Goal: Task Accomplishment & Management: Use online tool/utility

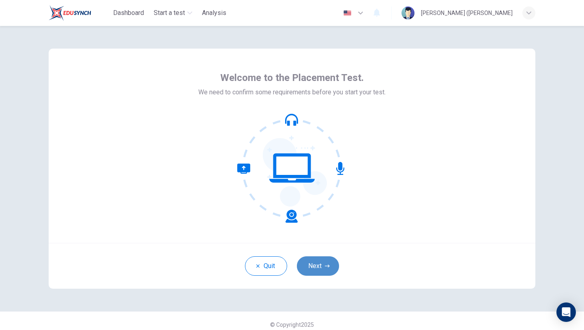
click at [331, 273] on button "Next" at bounding box center [318, 266] width 42 height 19
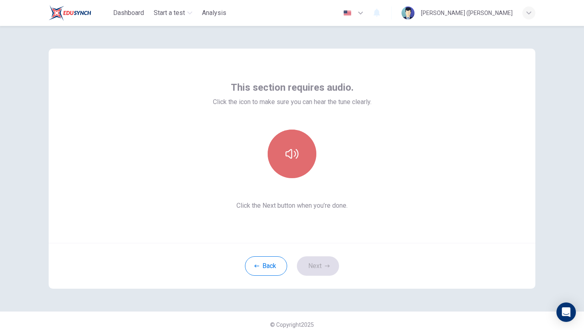
click at [291, 144] on button "button" at bounding box center [292, 154] width 49 height 49
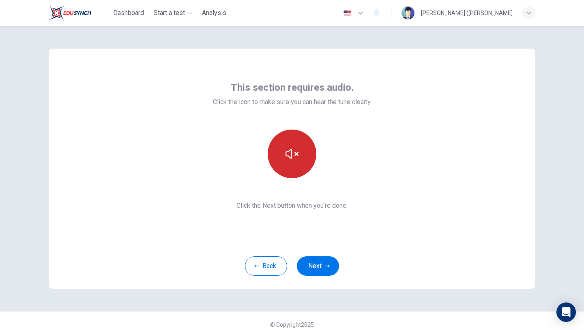
click at [292, 146] on button "button" at bounding box center [292, 154] width 49 height 49
click at [308, 161] on button "button" at bounding box center [292, 154] width 49 height 49
click at [310, 161] on button "button" at bounding box center [292, 154] width 49 height 49
click at [311, 161] on button "button" at bounding box center [292, 154] width 49 height 49
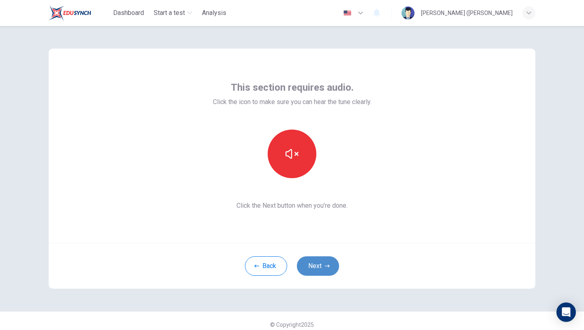
click at [326, 269] on button "Next" at bounding box center [318, 266] width 42 height 19
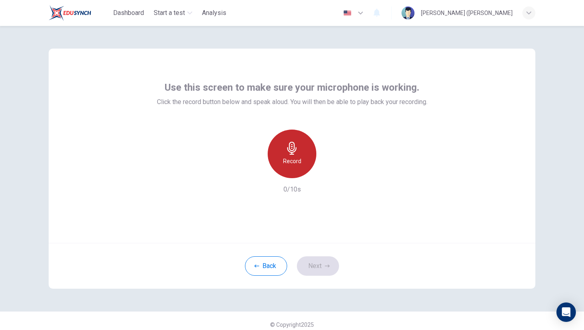
click at [284, 144] on div "Record" at bounding box center [292, 154] width 49 height 49
click at [284, 144] on div "Stop" at bounding box center [292, 154] width 49 height 49
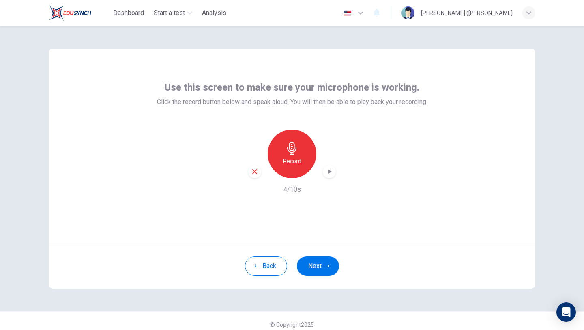
click at [325, 171] on icon "button" at bounding box center [329, 172] width 8 height 8
click at [329, 262] on button "Next" at bounding box center [318, 266] width 42 height 19
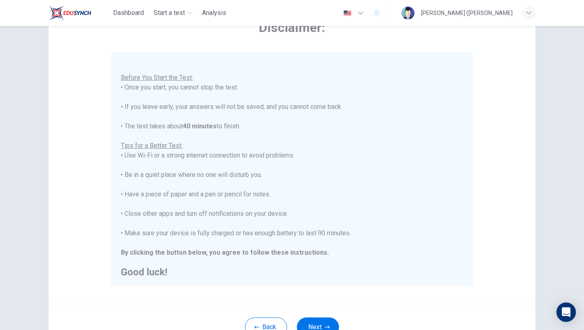
scroll to position [9, 0]
click at [314, 324] on button "Next" at bounding box center [318, 327] width 42 height 19
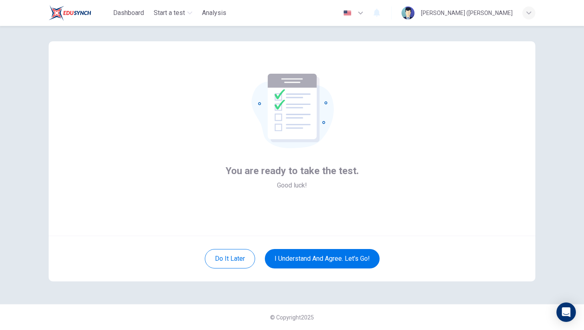
scroll to position [7, 0]
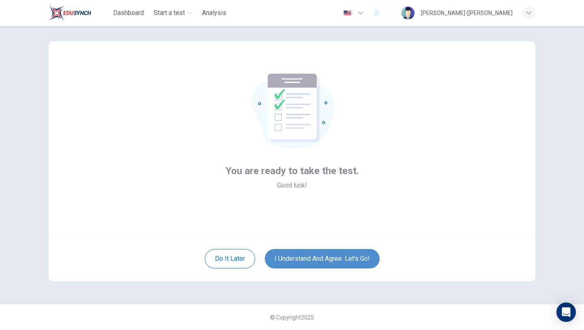
click at [357, 263] on button "I understand and agree. Let’s go!" at bounding box center [322, 258] width 115 height 19
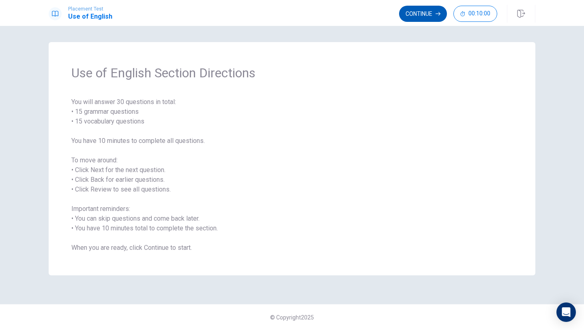
click at [418, 15] on button "Continue" at bounding box center [423, 14] width 48 height 16
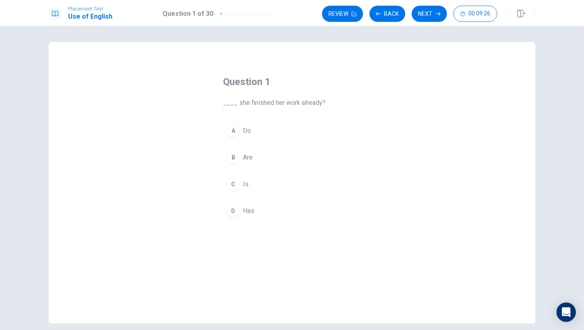
click at [233, 186] on div "C" at bounding box center [233, 184] width 13 height 13
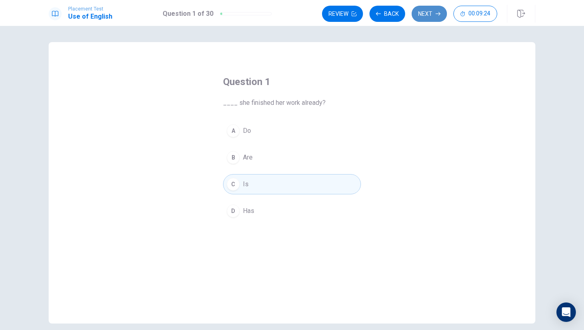
click at [423, 17] on button "Next" at bounding box center [428, 14] width 35 height 16
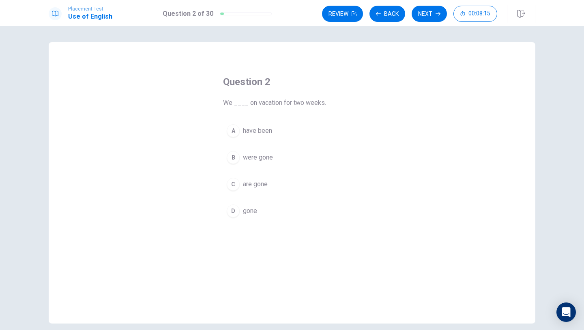
click at [239, 184] on button "C are gone" at bounding box center [292, 184] width 138 height 20
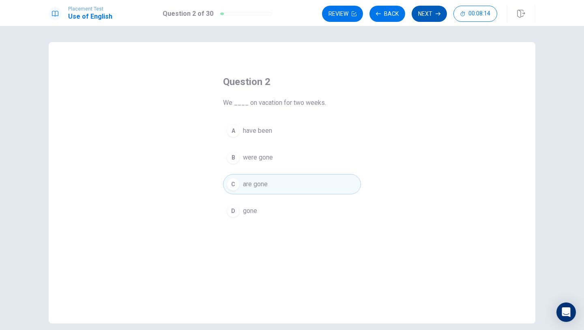
click at [429, 17] on button "Next" at bounding box center [428, 14] width 35 height 16
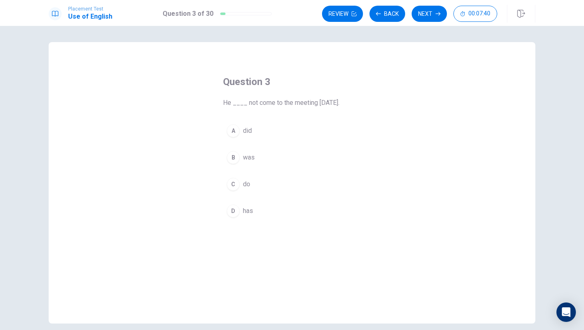
click at [231, 127] on div "A" at bounding box center [233, 130] width 13 height 13
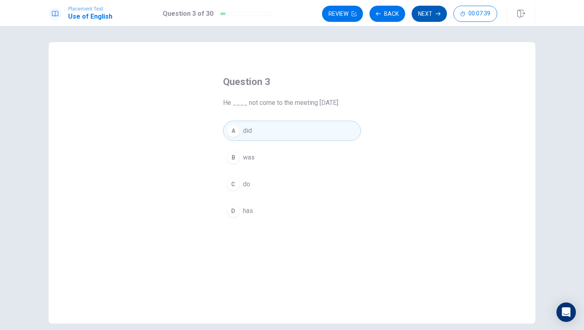
click at [434, 18] on button "Next" at bounding box center [428, 14] width 35 height 16
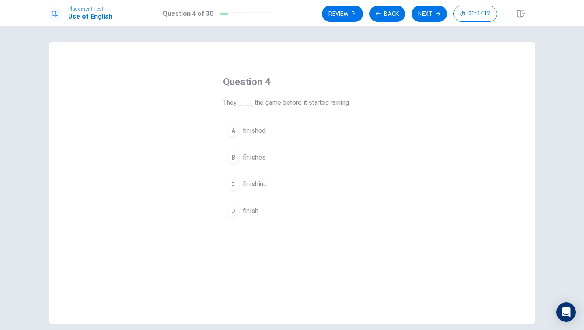
click at [231, 132] on div "A" at bounding box center [233, 130] width 13 height 13
click at [423, 22] on div "Review Back Next 00:07:11" at bounding box center [428, 14] width 213 height 18
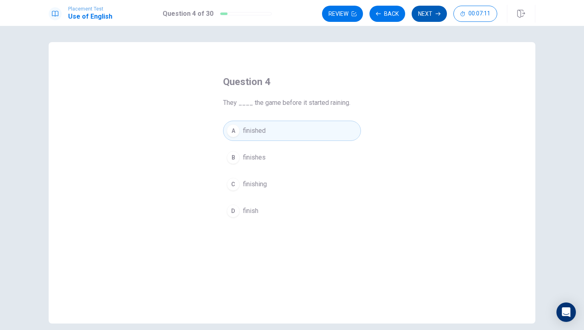
click at [423, 14] on button "Next" at bounding box center [428, 14] width 35 height 16
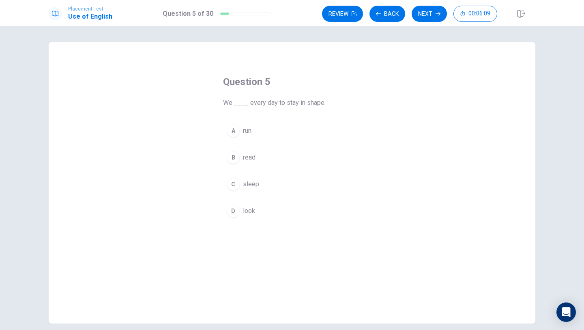
click at [239, 184] on button "C sleep" at bounding box center [292, 184] width 138 height 20
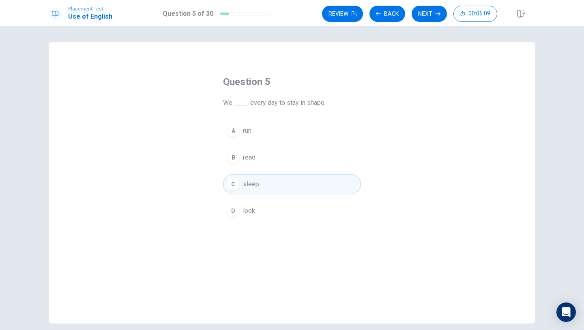
click at [240, 158] on button "B read" at bounding box center [292, 158] width 138 height 20
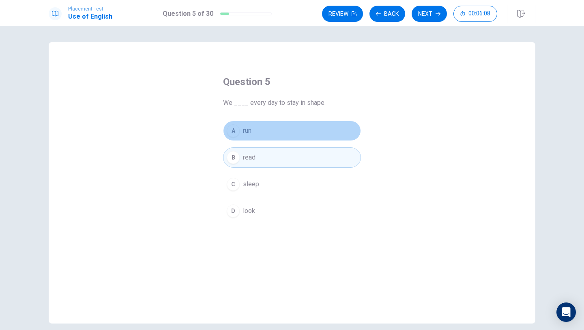
click at [240, 137] on button "A run" at bounding box center [292, 131] width 138 height 20
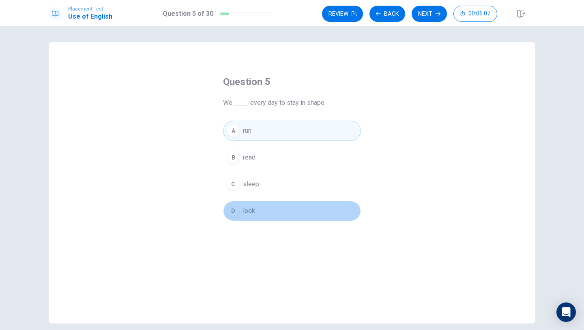
click at [243, 201] on button "D look" at bounding box center [292, 211] width 138 height 20
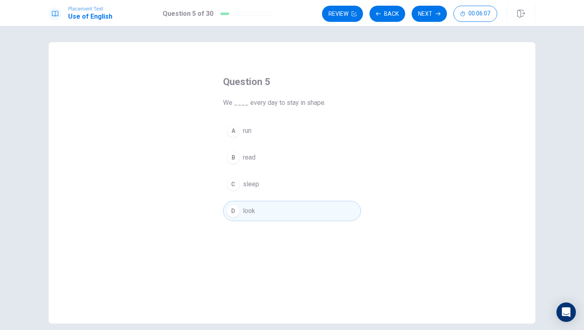
click at [251, 180] on span "sleep" at bounding box center [251, 185] width 16 height 10
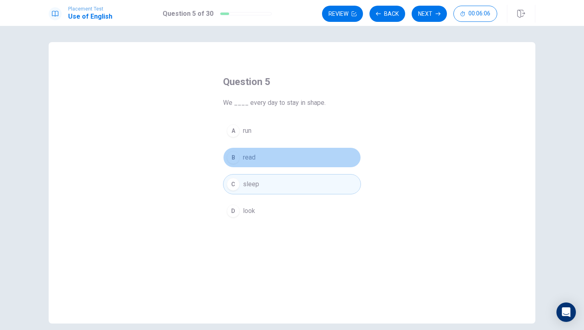
click at [251, 167] on button "B read" at bounding box center [292, 158] width 138 height 20
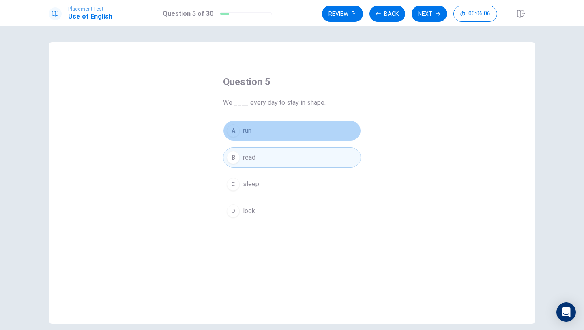
click at [257, 131] on button "A run" at bounding box center [292, 131] width 138 height 20
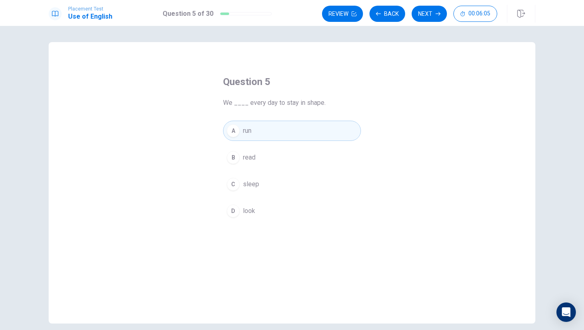
click at [253, 162] on span "read" at bounding box center [249, 158] width 13 height 10
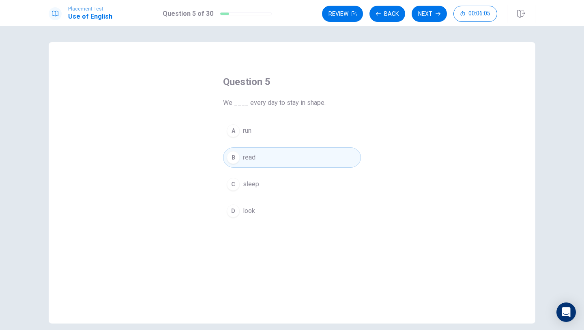
click at [253, 186] on span "sleep" at bounding box center [251, 185] width 16 height 10
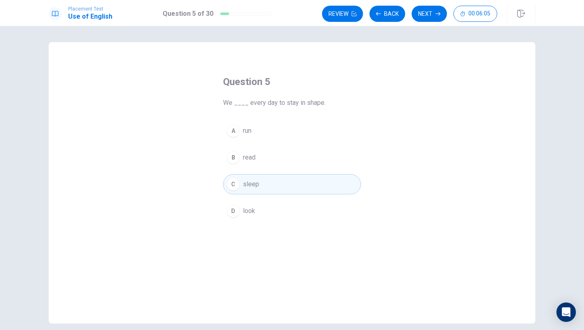
click at [253, 213] on span "look" at bounding box center [249, 211] width 12 height 10
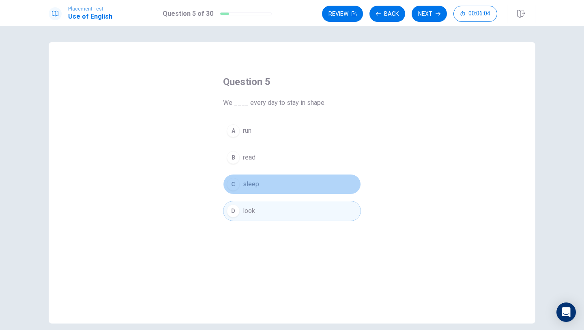
click at [253, 186] on span "sleep" at bounding box center [251, 185] width 16 height 10
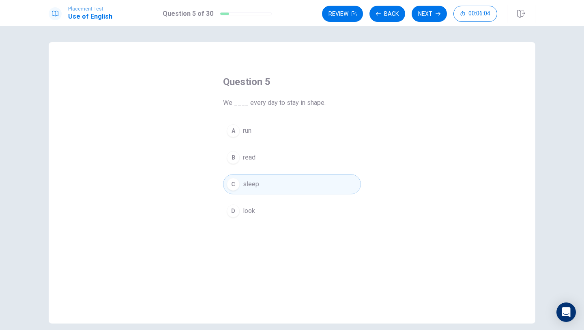
click at [258, 148] on button "B read" at bounding box center [292, 158] width 138 height 20
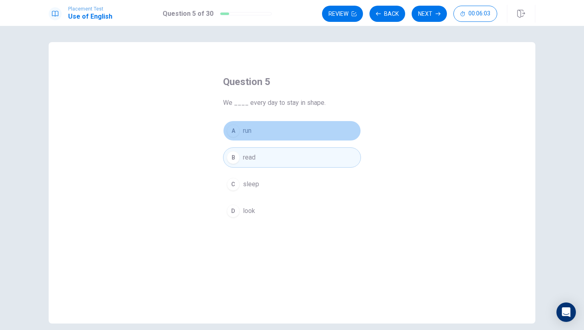
click at [258, 136] on button "A run" at bounding box center [292, 131] width 138 height 20
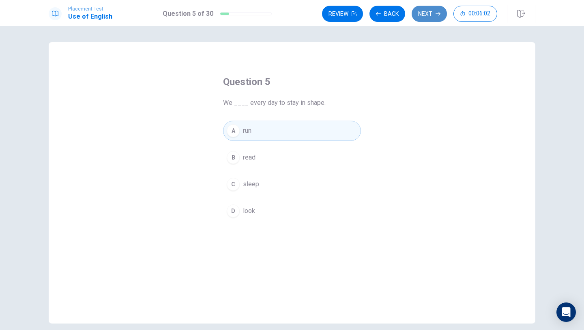
click at [428, 9] on button "Next" at bounding box center [428, 14] width 35 height 16
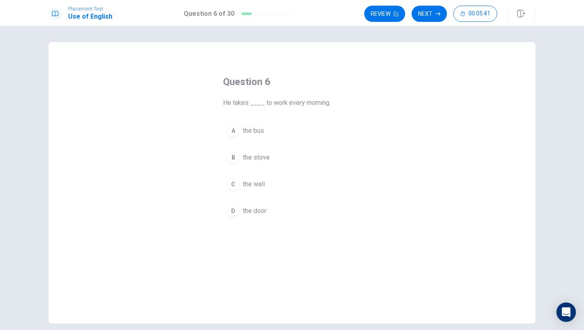
click at [228, 137] on button "A the bus" at bounding box center [292, 131] width 138 height 20
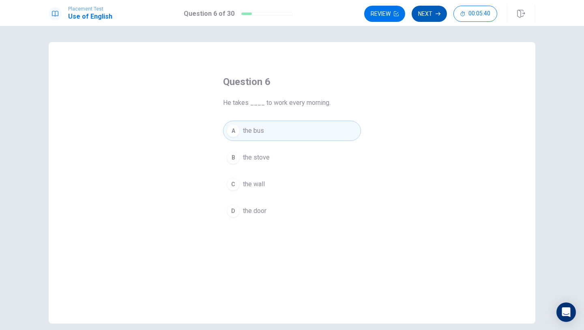
click at [433, 12] on button "Next" at bounding box center [428, 14] width 35 height 16
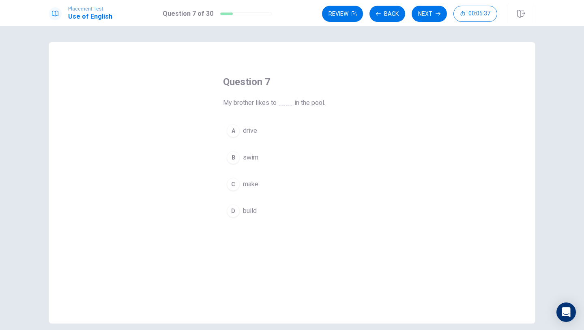
drag, startPoint x: 223, startPoint y: 104, endPoint x: 312, endPoint y: 108, distance: 89.7
click at [314, 108] on div "Question 7 My brother likes to ____ in the pool. A drive B swim C make D build" at bounding box center [292, 148] width 170 height 172
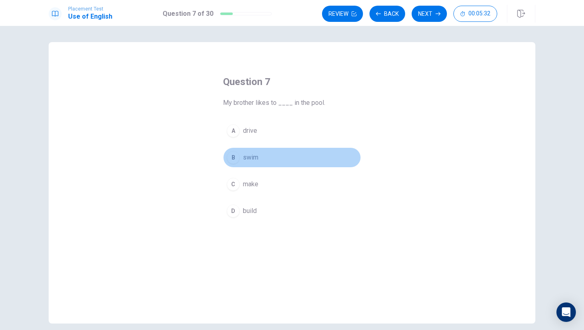
click at [258, 158] on button "B swim" at bounding box center [292, 158] width 138 height 20
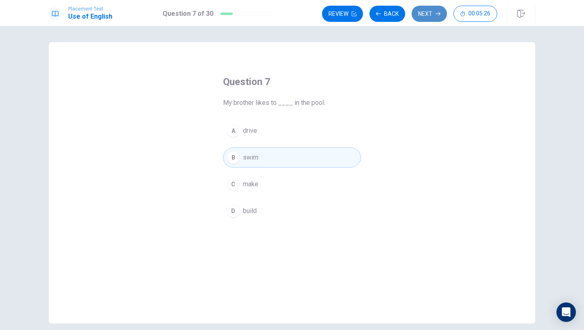
click at [424, 13] on button "Next" at bounding box center [428, 14] width 35 height 16
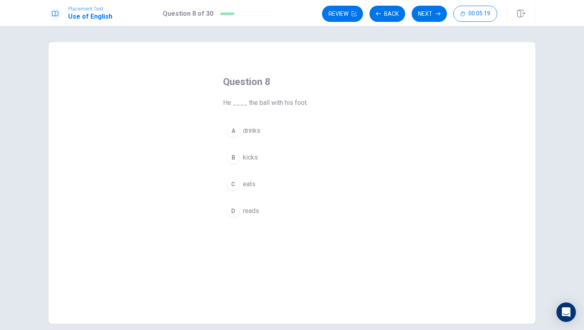
click at [236, 161] on div "B" at bounding box center [233, 157] width 13 height 13
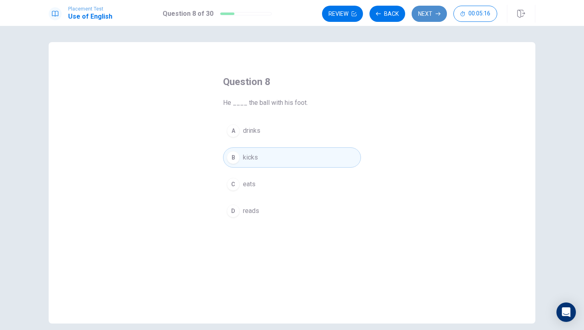
click at [420, 17] on button "Next" at bounding box center [428, 14] width 35 height 16
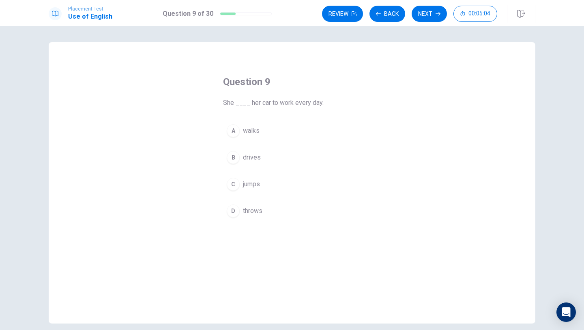
click at [236, 149] on button "B drives" at bounding box center [292, 158] width 138 height 20
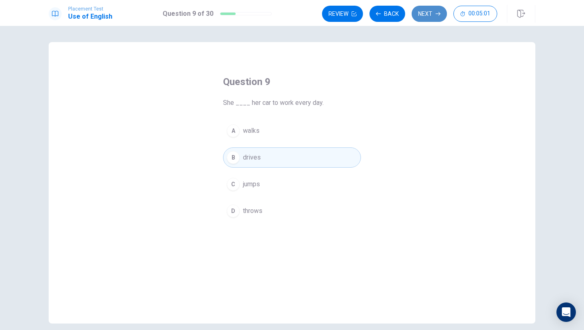
click at [424, 13] on button "Next" at bounding box center [428, 14] width 35 height 16
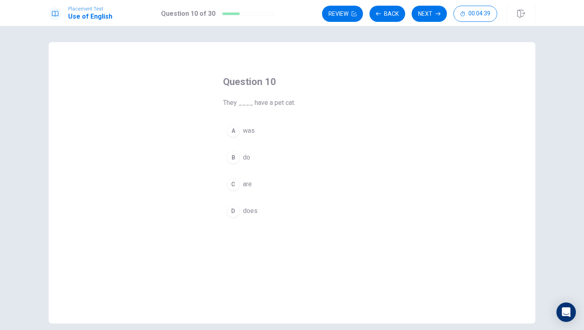
click at [263, 127] on button "A was" at bounding box center [292, 131] width 138 height 20
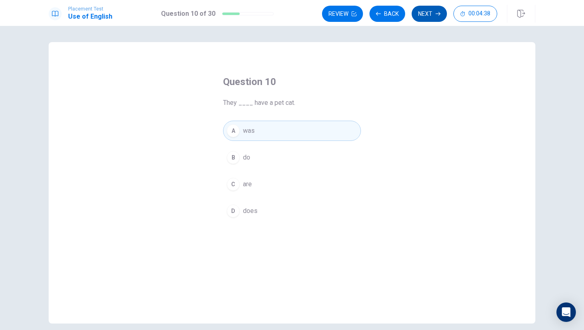
click at [429, 15] on button "Next" at bounding box center [428, 14] width 35 height 16
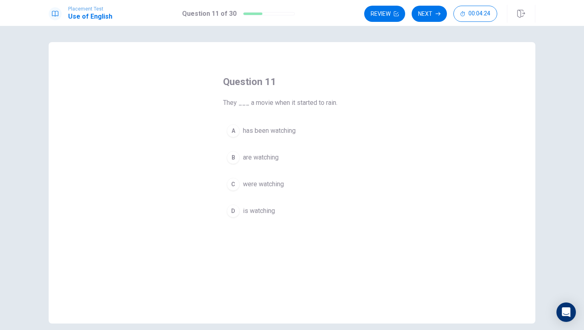
click at [239, 164] on button "B are watching" at bounding box center [292, 158] width 138 height 20
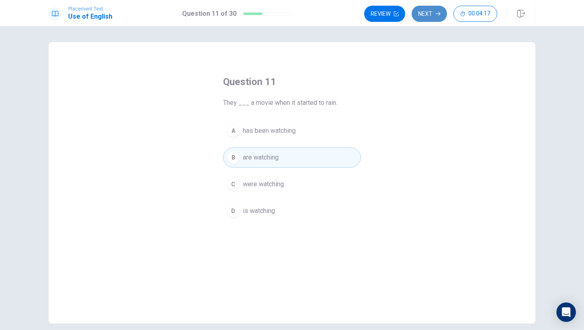
click at [428, 8] on button "Next" at bounding box center [428, 14] width 35 height 16
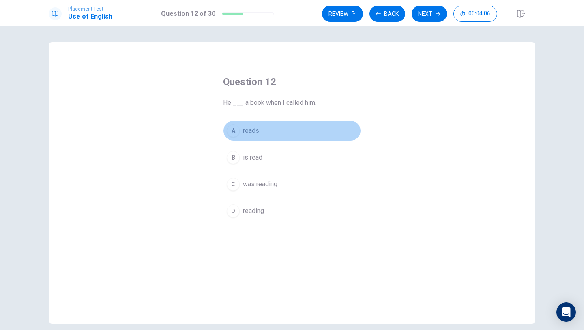
click at [251, 136] on button "A reads" at bounding box center [292, 131] width 138 height 20
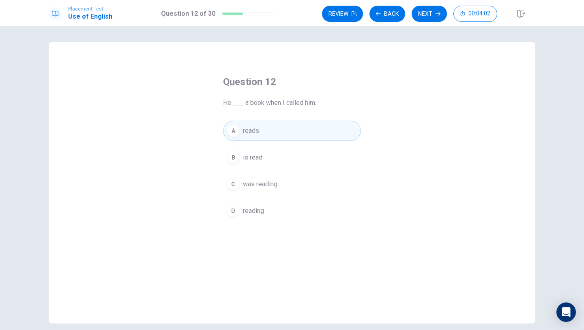
click at [247, 156] on span "is read" at bounding box center [252, 158] width 19 height 10
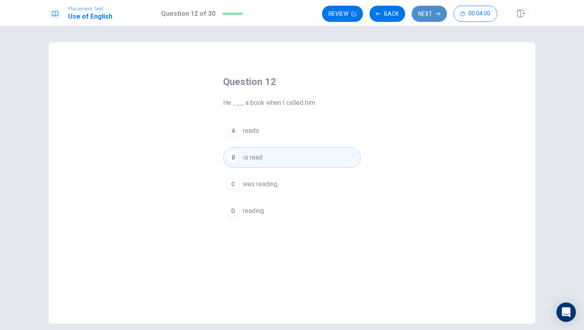
click at [423, 20] on button "Next" at bounding box center [428, 14] width 35 height 16
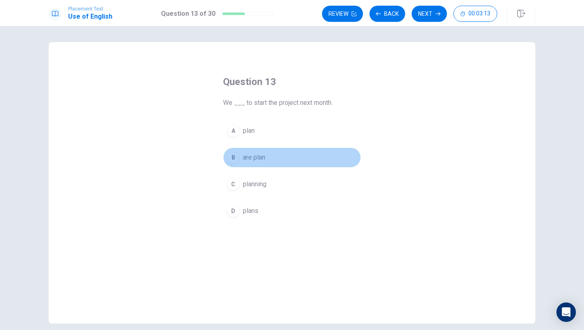
click at [259, 155] on span "are plan" at bounding box center [254, 158] width 22 height 10
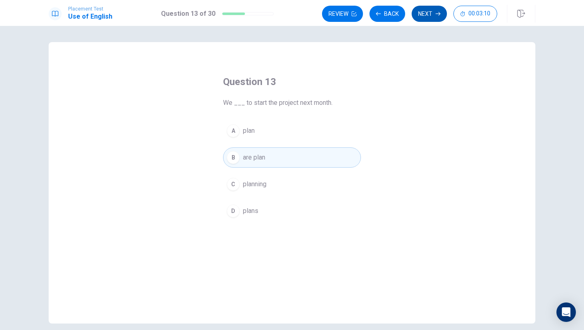
click at [431, 15] on button "Next" at bounding box center [428, 14] width 35 height 16
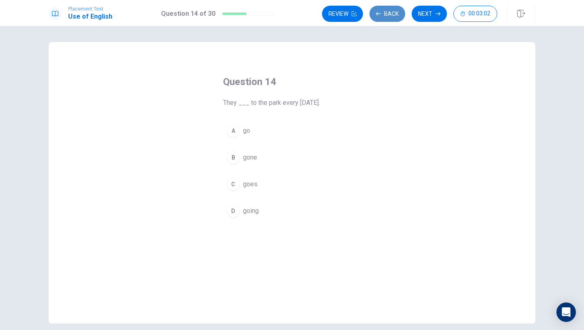
click at [390, 9] on button "Back" at bounding box center [387, 14] width 36 height 16
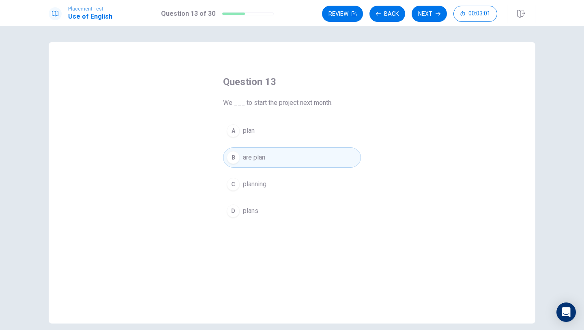
click at [261, 128] on button "A plan" at bounding box center [292, 131] width 138 height 20
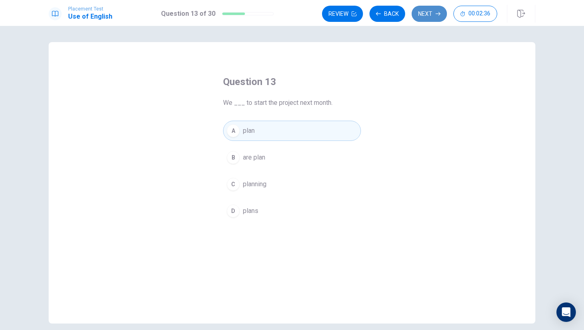
click at [441, 13] on button "Next" at bounding box center [428, 14] width 35 height 16
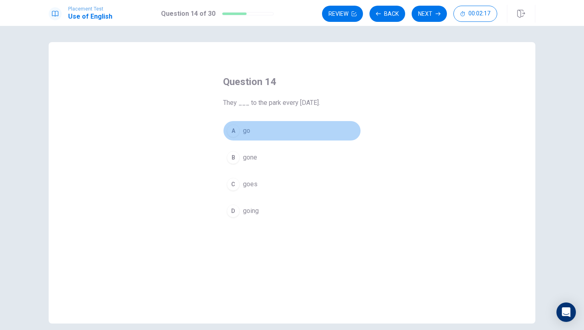
click at [256, 130] on button "A go" at bounding box center [292, 131] width 138 height 20
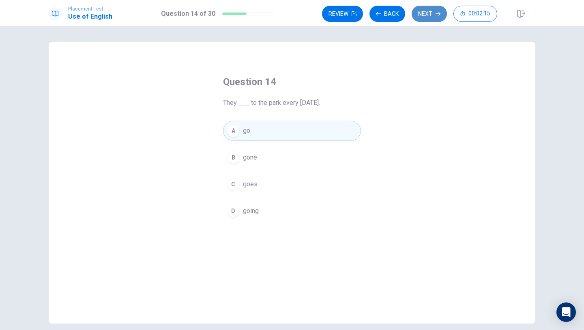
click at [421, 19] on button "Next" at bounding box center [428, 14] width 35 height 16
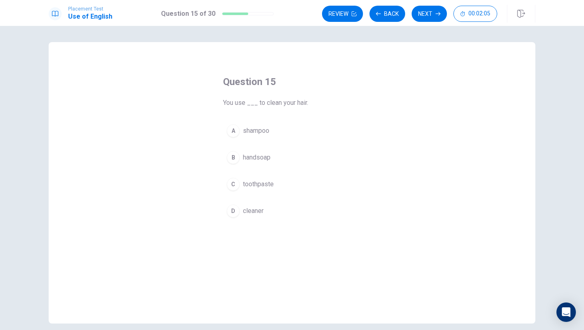
click at [260, 181] on span "toothpaste" at bounding box center [258, 185] width 31 height 10
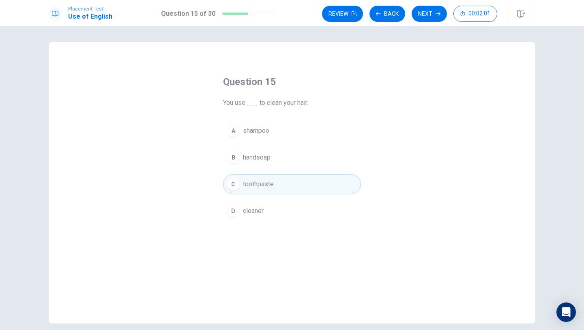
click at [270, 131] on button "A shampoo" at bounding box center [292, 131] width 138 height 20
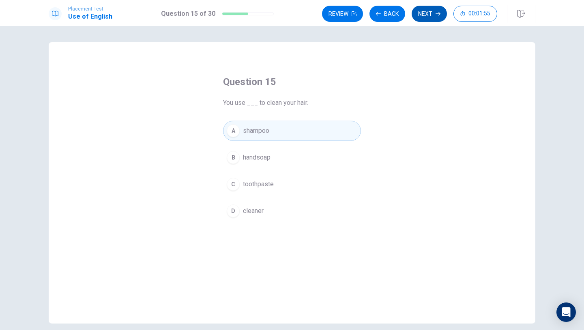
click at [420, 18] on button "Next" at bounding box center [428, 14] width 35 height 16
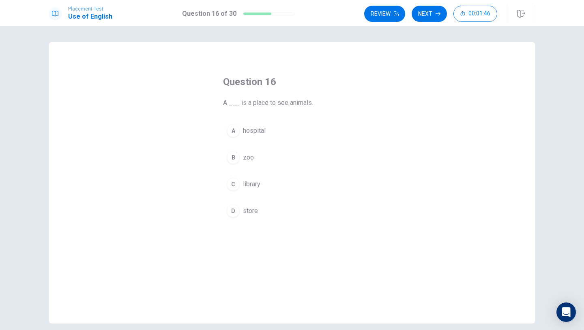
click at [252, 156] on span "zoo" at bounding box center [248, 158] width 11 height 10
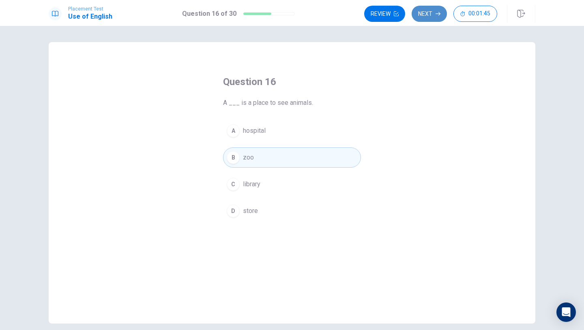
click at [432, 18] on button "Next" at bounding box center [428, 14] width 35 height 16
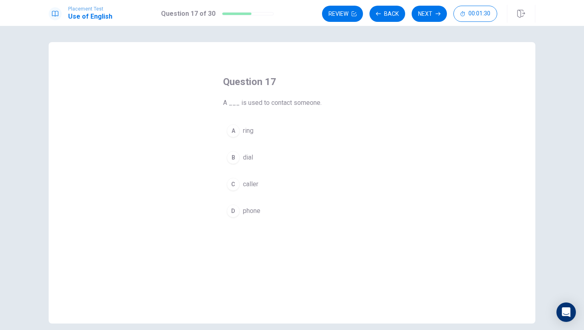
click at [257, 135] on button "A ring" at bounding box center [292, 131] width 138 height 20
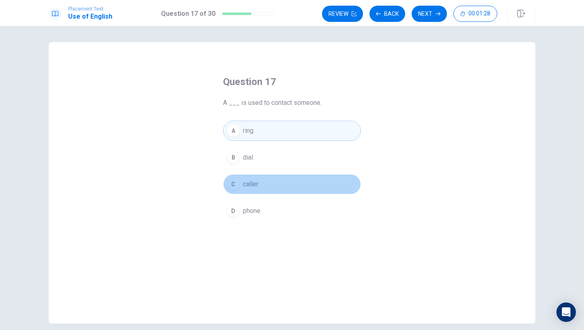
click at [254, 184] on span "caller" at bounding box center [250, 185] width 15 height 10
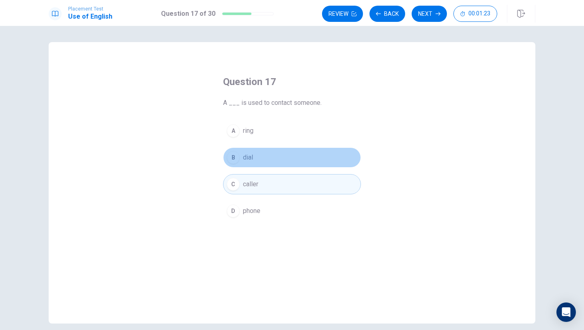
click at [261, 162] on button "B dial" at bounding box center [292, 158] width 138 height 20
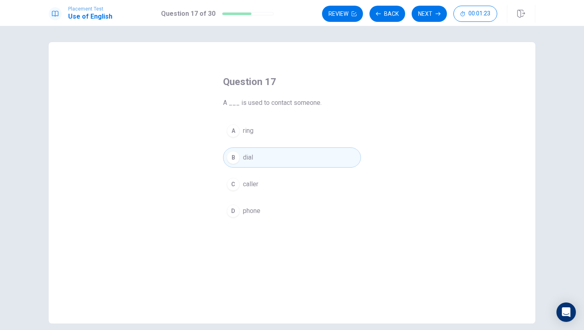
click at [264, 126] on button "A ring" at bounding box center [292, 131] width 138 height 20
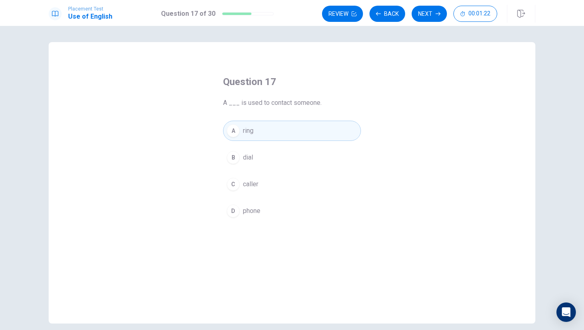
click at [260, 155] on button "B dial" at bounding box center [292, 158] width 138 height 20
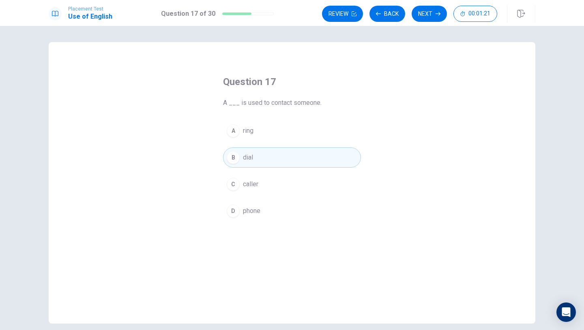
click at [271, 136] on button "A ring" at bounding box center [292, 131] width 138 height 20
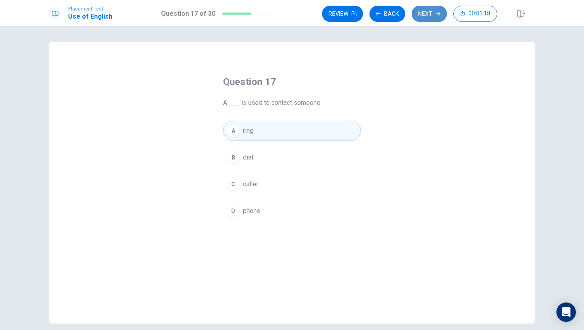
click at [427, 12] on button "Next" at bounding box center [428, 14] width 35 height 16
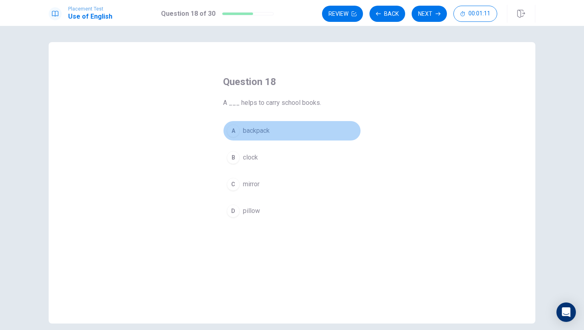
click at [269, 139] on button "A backpack" at bounding box center [292, 131] width 138 height 20
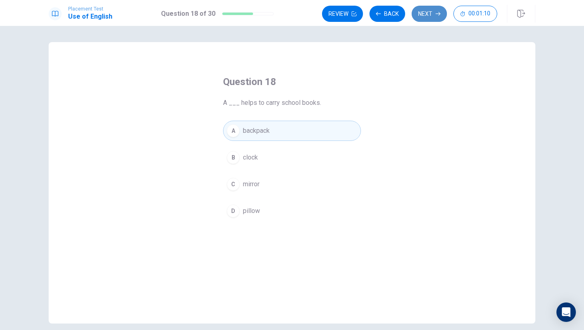
click at [427, 14] on button "Next" at bounding box center [428, 14] width 35 height 16
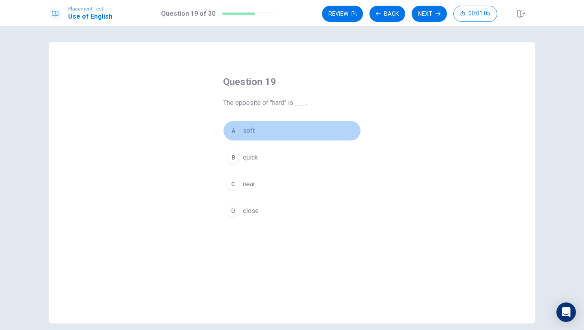
click at [260, 139] on button "A soft" at bounding box center [292, 131] width 138 height 20
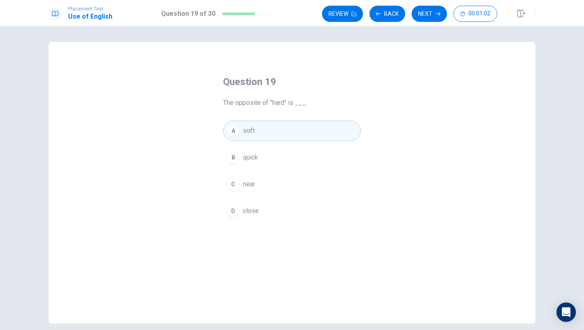
drag, startPoint x: 240, startPoint y: 152, endPoint x: 240, endPoint y: 158, distance: 5.7
click at [240, 152] on button "B quick" at bounding box center [292, 158] width 138 height 20
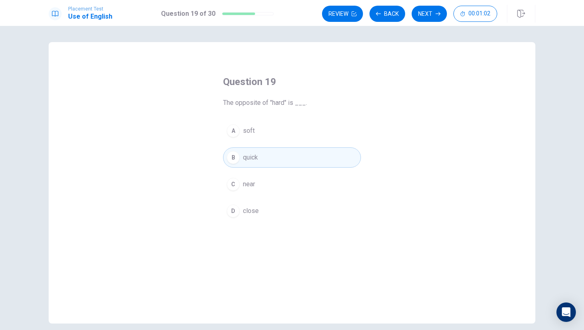
click at [244, 199] on div "A soft B quick C near D close" at bounding box center [292, 171] width 138 height 101
click at [247, 188] on span "near" at bounding box center [249, 185] width 12 height 10
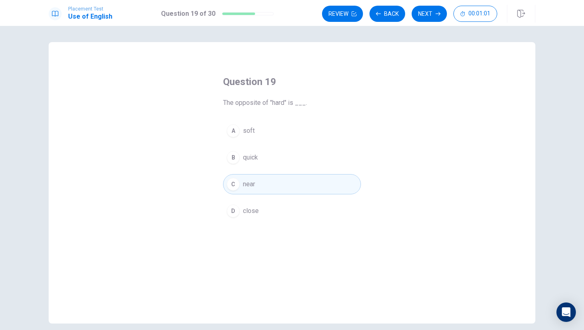
click at [247, 218] on button "D close" at bounding box center [292, 211] width 138 height 20
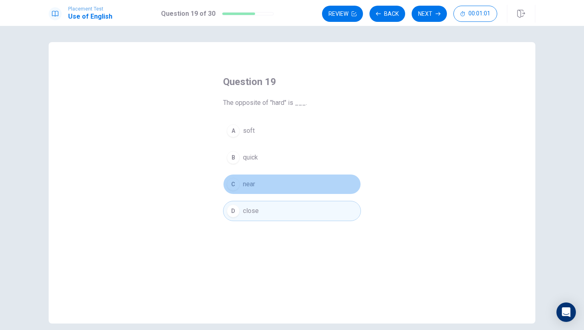
click at [251, 190] on button "C near" at bounding box center [292, 184] width 138 height 20
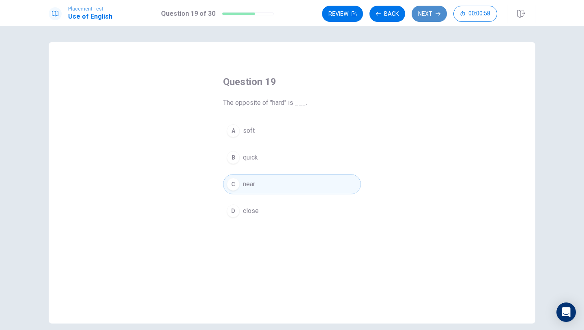
click at [428, 17] on button "Next" at bounding box center [428, 14] width 35 height 16
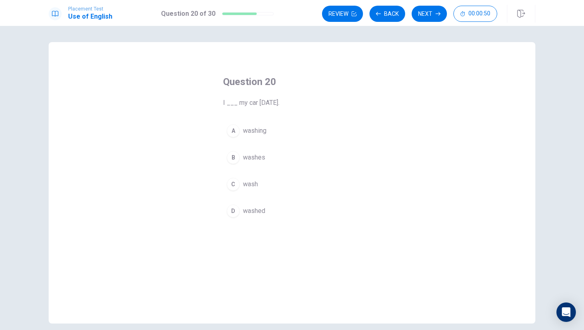
click at [266, 156] on button "B washes" at bounding box center [292, 158] width 138 height 20
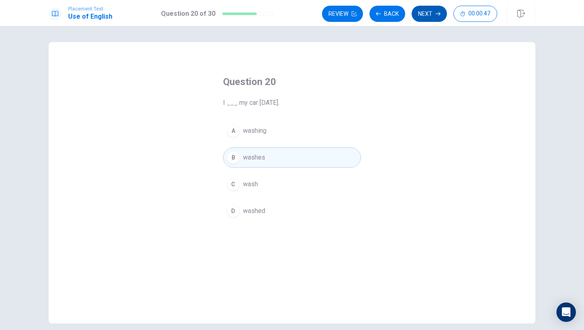
click at [442, 8] on button "Next" at bounding box center [428, 14] width 35 height 16
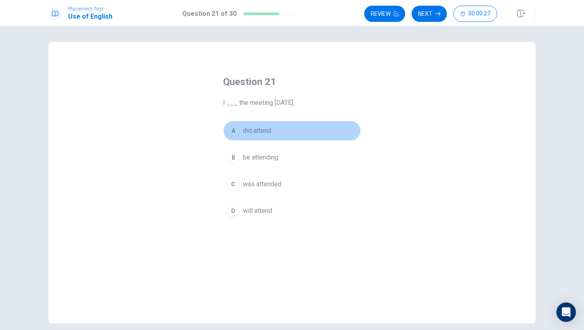
click at [265, 131] on span "did attend" at bounding box center [257, 131] width 28 height 10
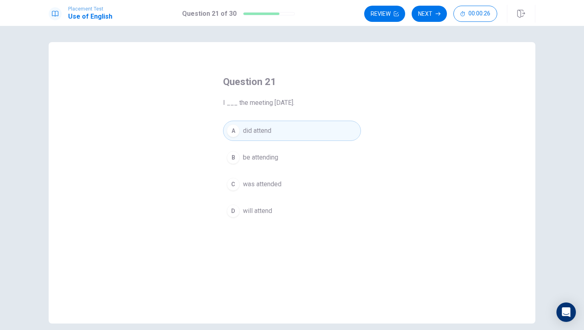
click at [272, 209] on button "D will attend" at bounding box center [292, 211] width 138 height 20
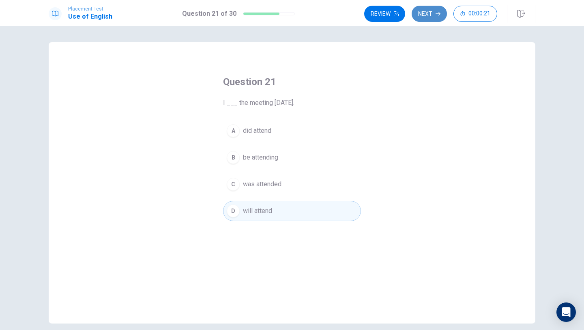
click at [430, 17] on button "Next" at bounding box center [428, 14] width 35 height 16
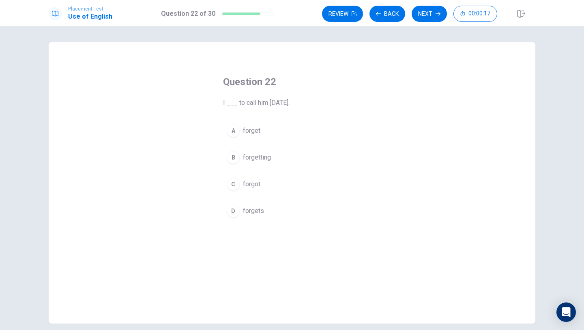
click at [264, 133] on button "A forget" at bounding box center [292, 131] width 138 height 20
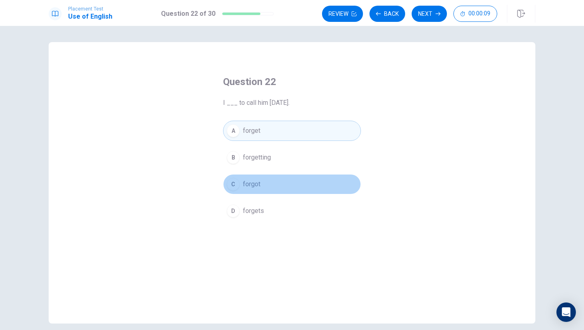
click at [273, 190] on button "C forgot" at bounding box center [292, 184] width 138 height 20
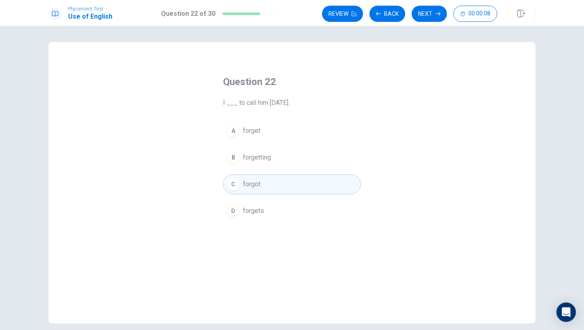
click at [290, 131] on button "A forget" at bounding box center [292, 131] width 138 height 20
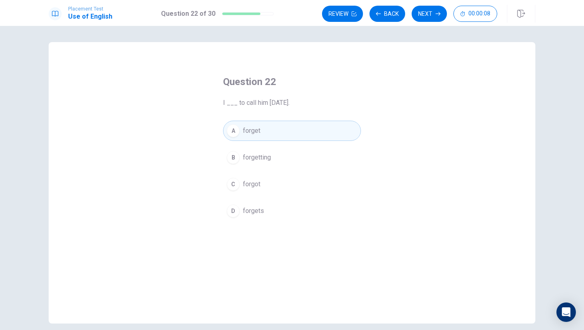
click at [288, 179] on button "C forgot" at bounding box center [292, 184] width 138 height 20
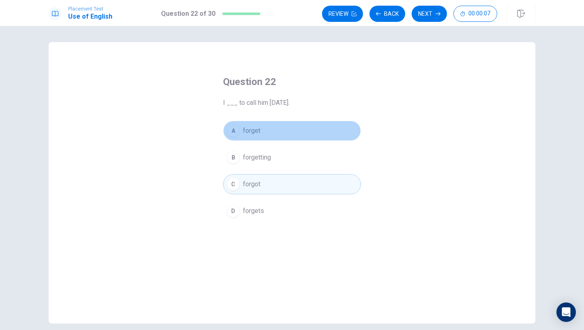
click at [288, 133] on button "A forget" at bounding box center [292, 131] width 138 height 20
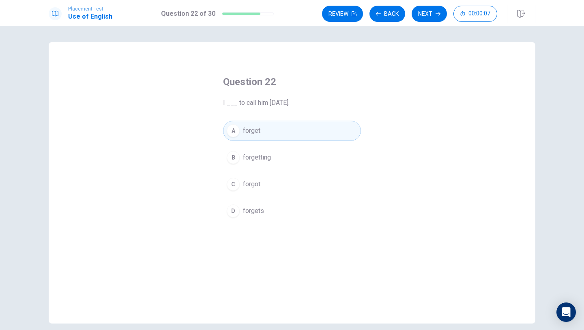
click at [288, 171] on div "A forget B forgetting C forgot D forgets" at bounding box center [292, 171] width 138 height 101
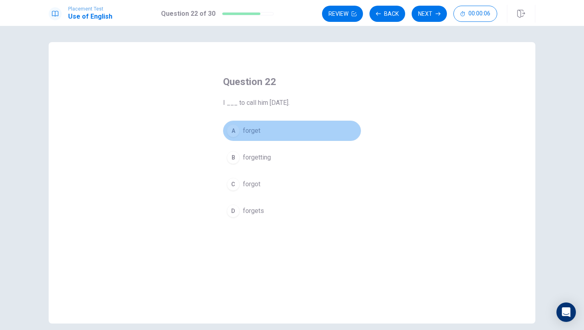
click at [288, 138] on button "A forget" at bounding box center [292, 131] width 138 height 20
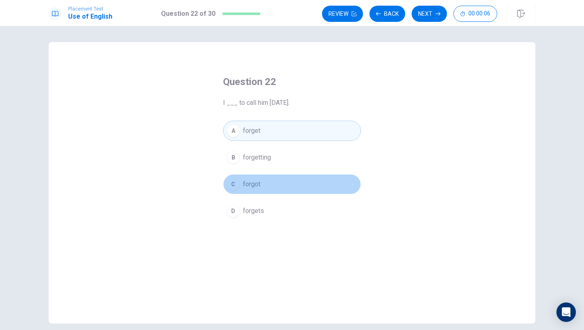
click at [288, 182] on button "C forgot" at bounding box center [292, 184] width 138 height 20
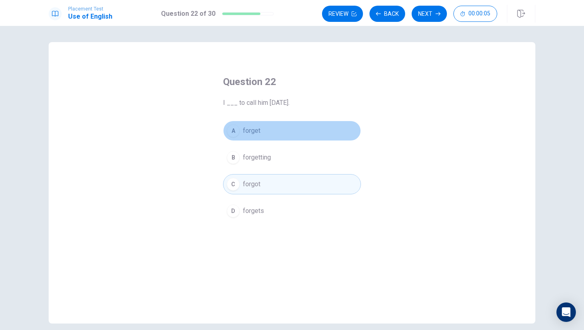
click at [288, 131] on button "A forget" at bounding box center [292, 131] width 138 height 20
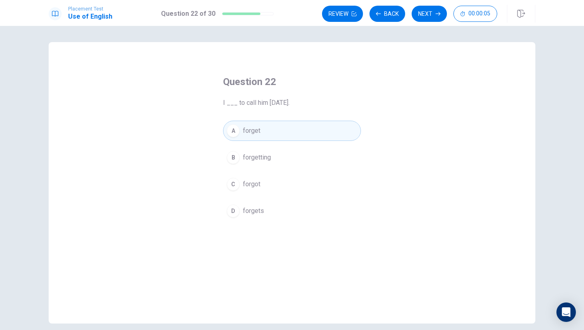
click at [287, 186] on button "C forgot" at bounding box center [292, 184] width 138 height 20
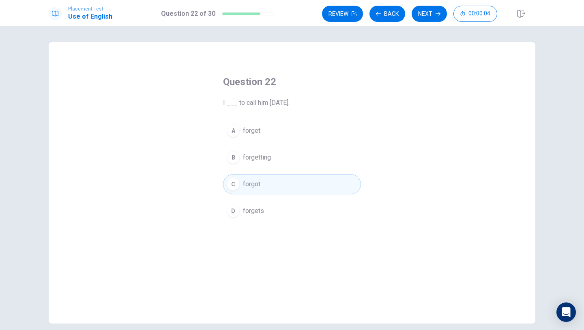
click at [289, 137] on button "A forget" at bounding box center [292, 131] width 138 height 20
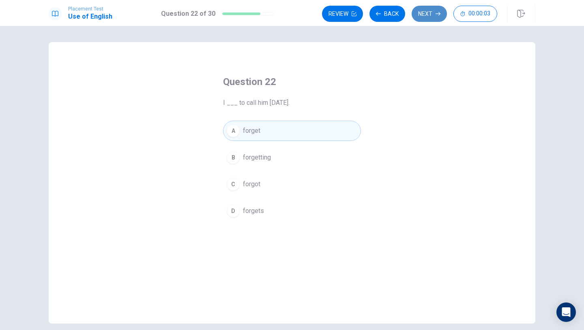
click at [423, 14] on button "Next" at bounding box center [428, 14] width 35 height 16
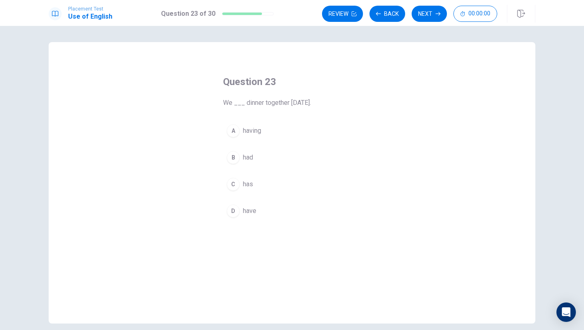
click at [253, 207] on span "have" at bounding box center [249, 211] width 13 height 10
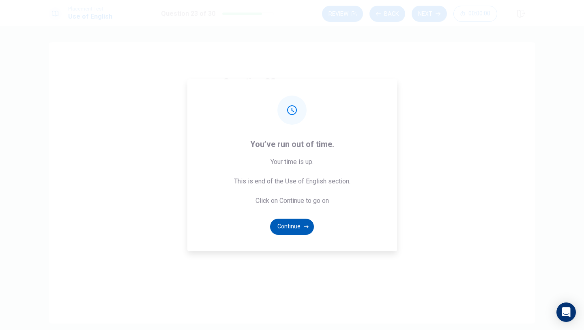
click at [289, 225] on button "Continue" at bounding box center [292, 227] width 44 height 16
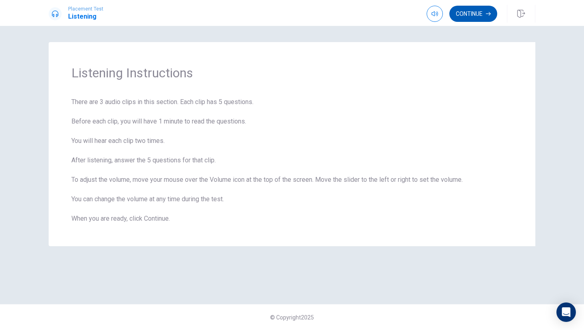
click at [472, 19] on button "Continue" at bounding box center [473, 14] width 48 height 16
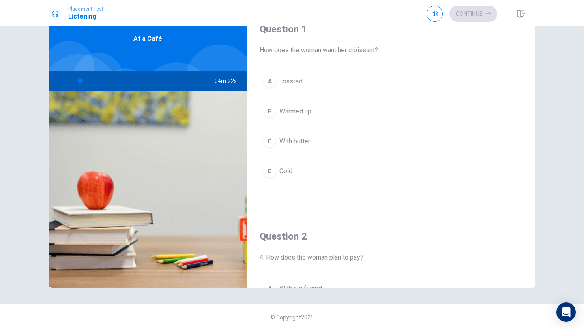
scroll to position [9, 0]
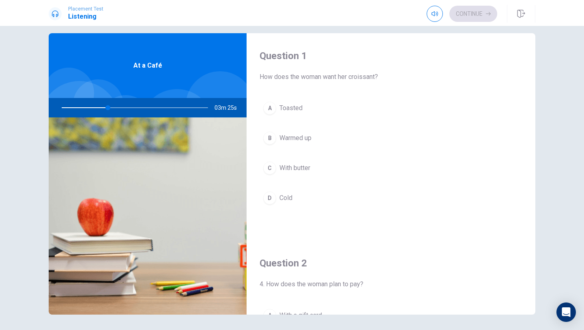
click at [291, 135] on span "Warmed up" at bounding box center [295, 138] width 32 height 10
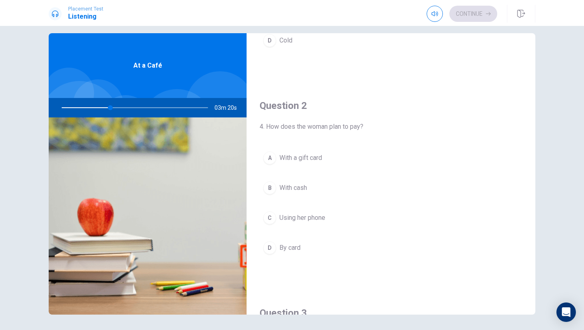
scroll to position [158, 0]
click at [290, 244] on span "By card" at bounding box center [289, 248] width 21 height 10
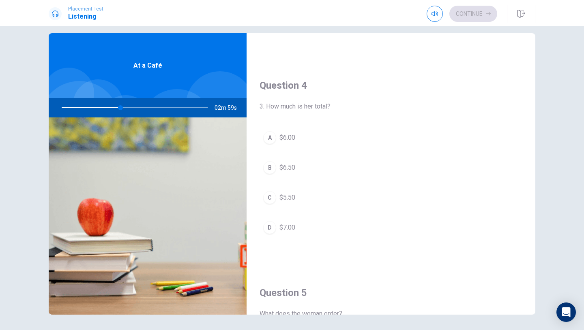
scroll to position [619, 0]
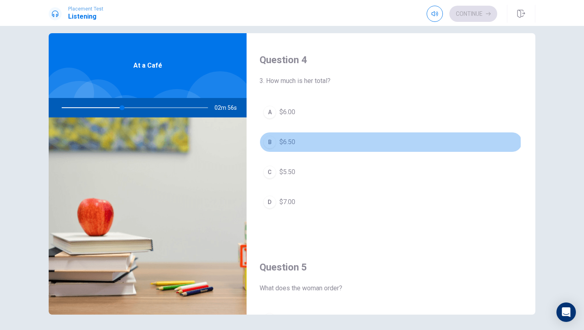
click at [296, 144] on button "B $6.50" at bounding box center [390, 142] width 263 height 20
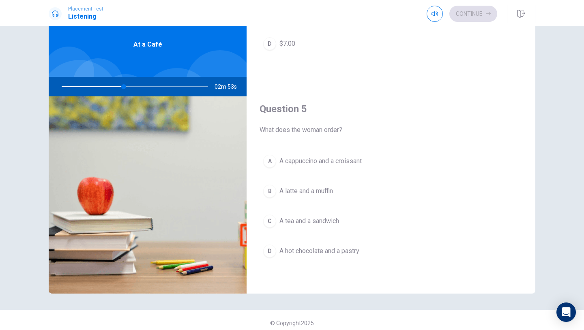
scroll to position [36, 0]
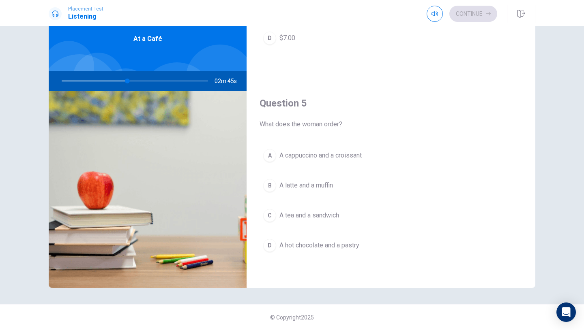
click at [311, 157] on span "A cappuccino and a croissant" at bounding box center [320, 156] width 82 height 10
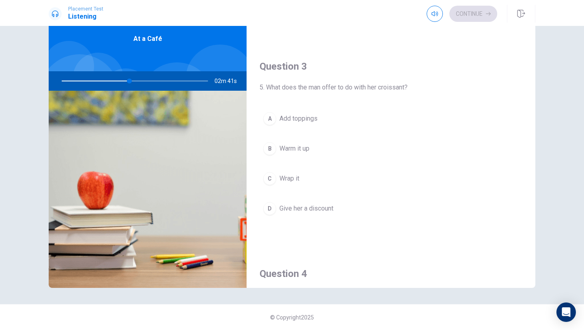
scroll to position [377, 0]
click at [309, 151] on span "Warm it up" at bounding box center [294, 149] width 30 height 10
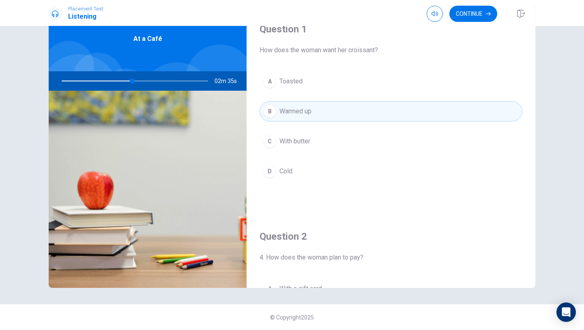
scroll to position [26, 0]
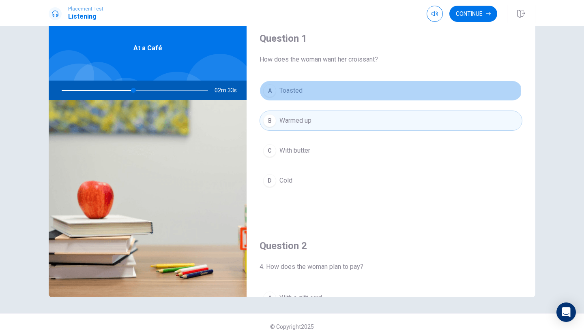
click at [319, 91] on button "A Toasted" at bounding box center [390, 91] width 263 height 20
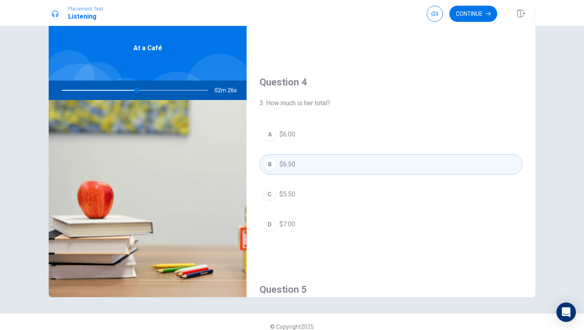
scroll to position [647, 0]
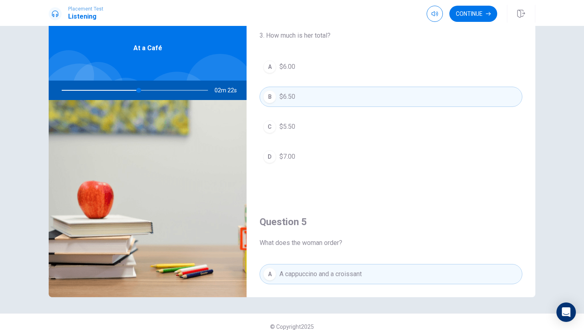
click at [300, 64] on button "A $6.00" at bounding box center [390, 67] width 263 height 20
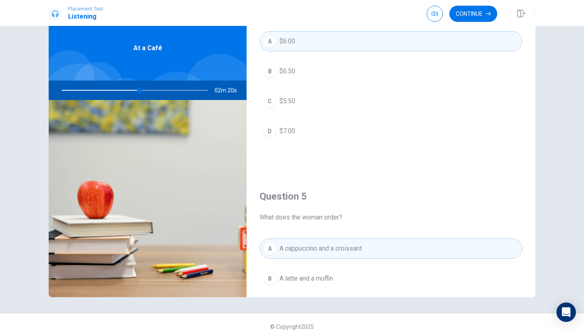
scroll to position [663, 0]
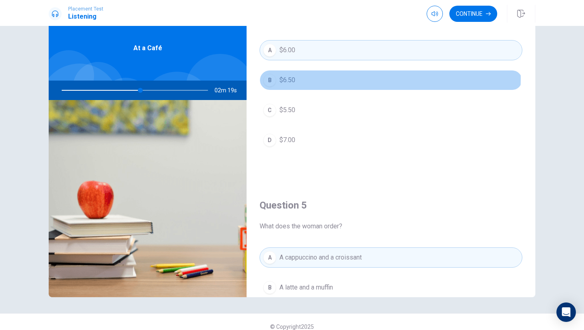
click at [296, 78] on button "B $6.50" at bounding box center [390, 80] width 263 height 20
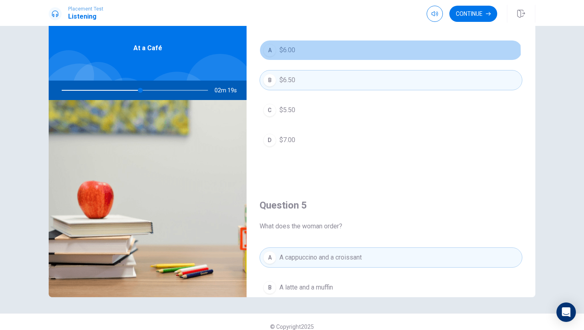
click at [296, 54] on button "A $6.00" at bounding box center [390, 50] width 263 height 20
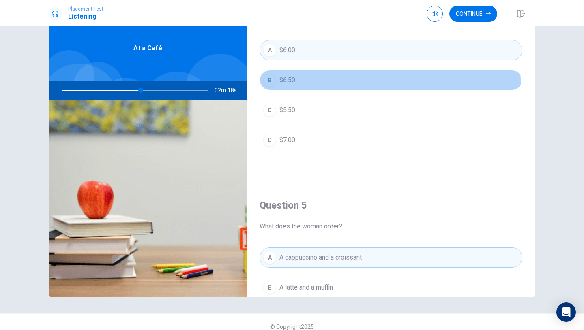
click at [296, 84] on button "B $6.50" at bounding box center [390, 80] width 263 height 20
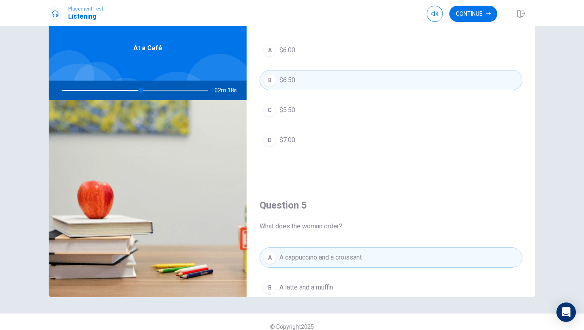
click at [298, 57] on button "A $6.00" at bounding box center [390, 50] width 263 height 20
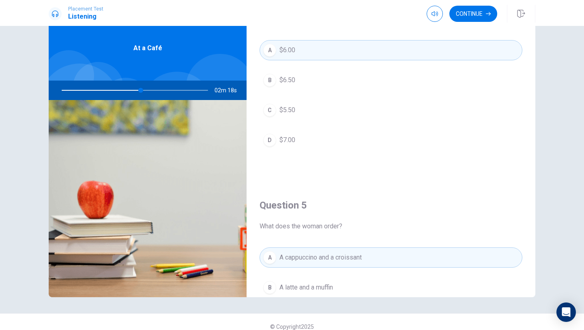
click at [298, 80] on button "B $6.50" at bounding box center [390, 80] width 263 height 20
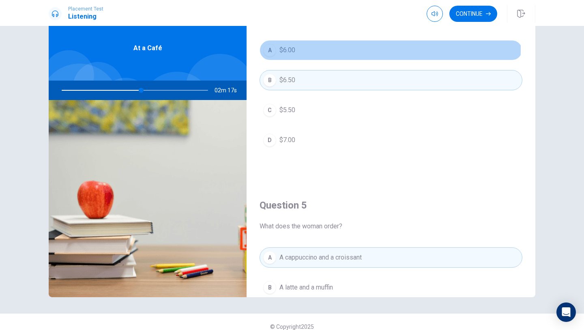
click at [299, 49] on button "A $6.00" at bounding box center [390, 50] width 263 height 20
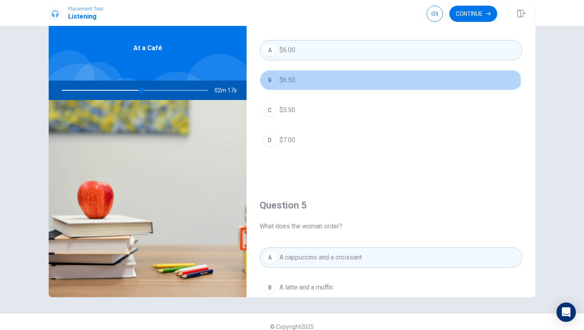
click at [299, 83] on button "B $6.50" at bounding box center [390, 80] width 263 height 20
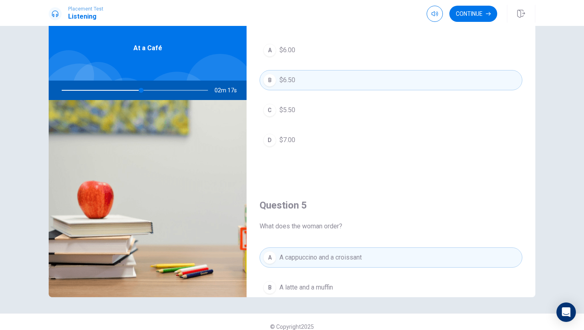
click at [300, 47] on button "A $6.00" at bounding box center [390, 50] width 263 height 20
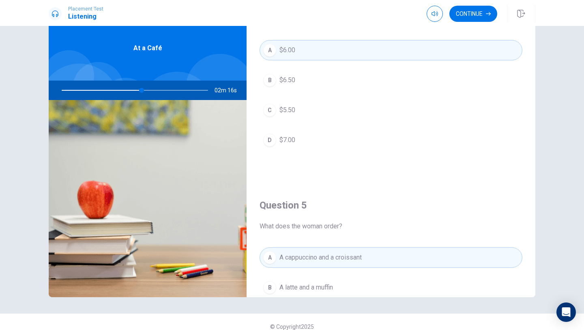
click at [300, 80] on button "B $6.50" at bounding box center [390, 80] width 263 height 20
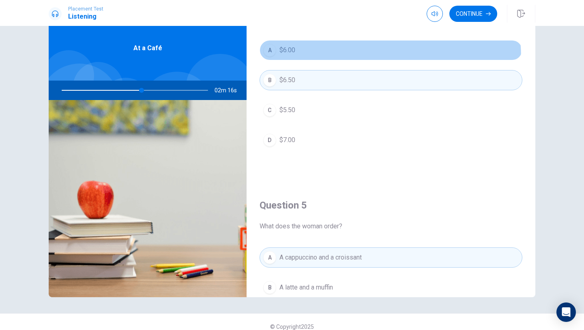
click at [302, 60] on button "A $6.00" at bounding box center [390, 50] width 263 height 20
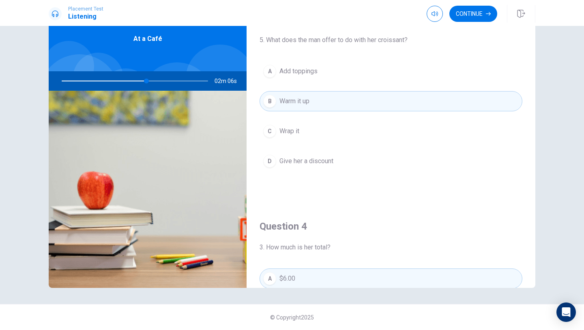
scroll to position [421, 0]
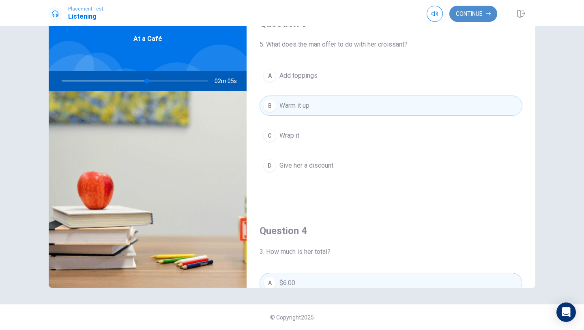
click at [470, 18] on button "Continue" at bounding box center [473, 14] width 48 height 16
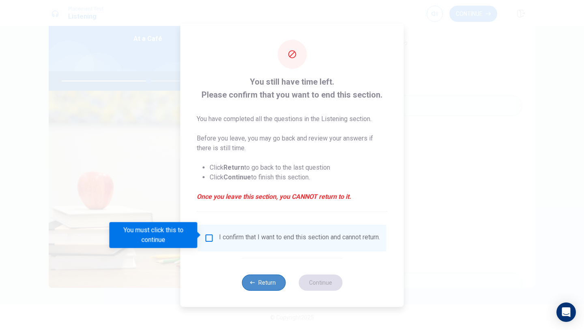
click at [256, 281] on button "Return" at bounding box center [264, 283] width 44 height 16
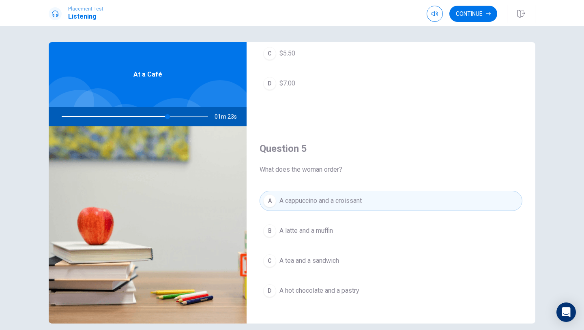
scroll to position [756, 0]
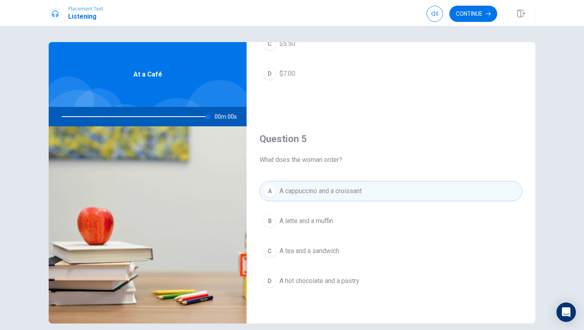
type input "0"
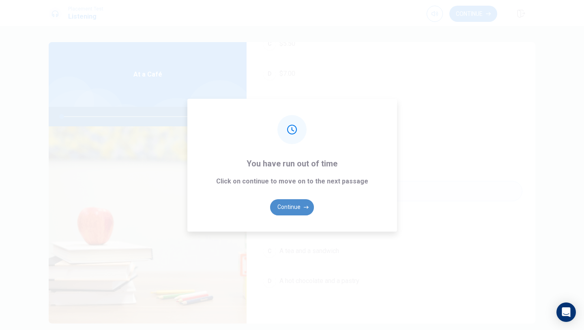
click at [295, 205] on button "Continue" at bounding box center [292, 207] width 44 height 16
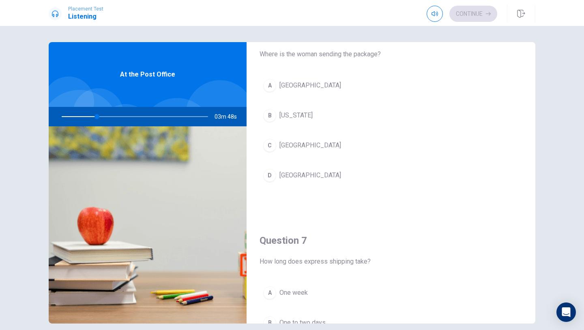
scroll to position [34, 0]
click at [276, 118] on button "B [US_STATE]" at bounding box center [390, 113] width 263 height 20
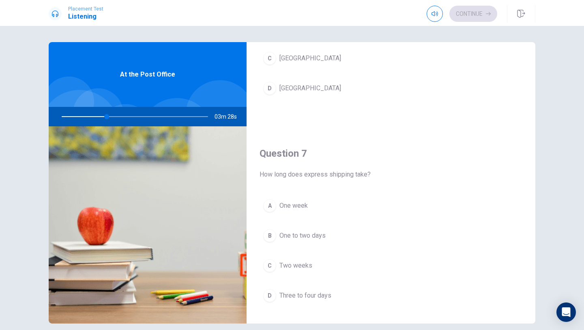
scroll to position [193, 0]
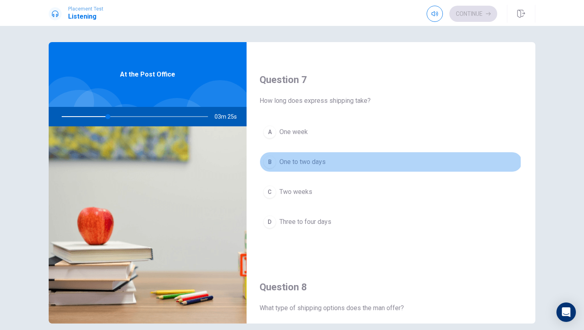
click at [296, 163] on span "One to two days" at bounding box center [302, 162] width 46 height 10
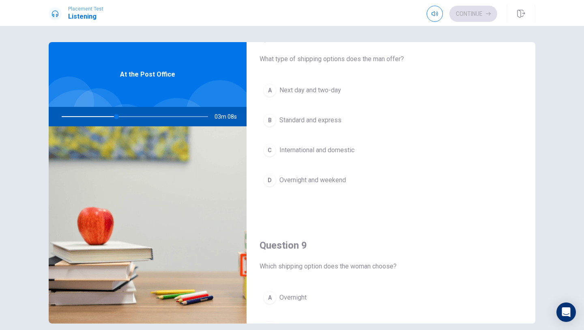
scroll to position [443, 0]
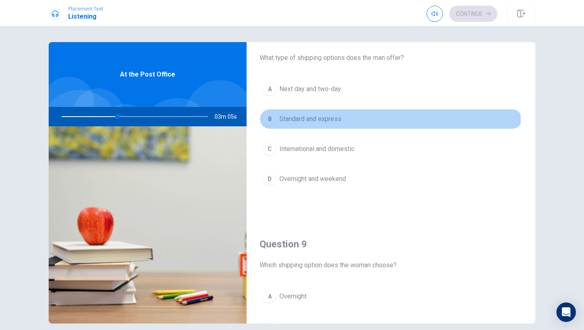
click at [300, 124] on button "B Standard and express" at bounding box center [390, 119] width 263 height 20
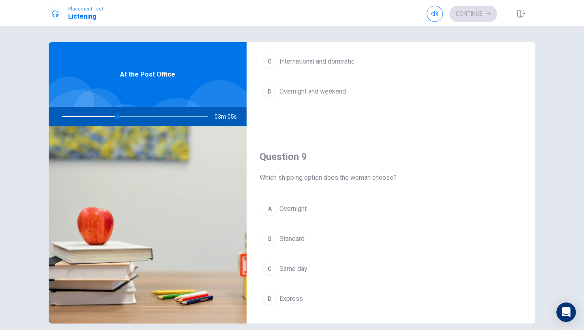
scroll to position [535, 0]
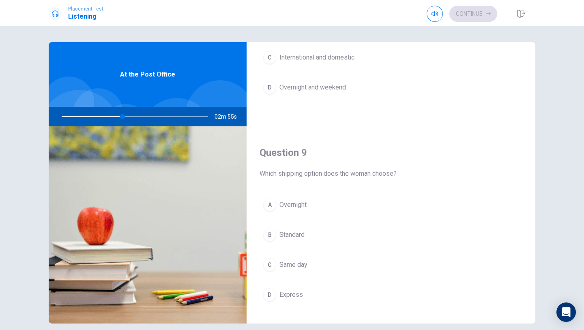
click at [306, 233] on button "B Standard" at bounding box center [390, 235] width 263 height 20
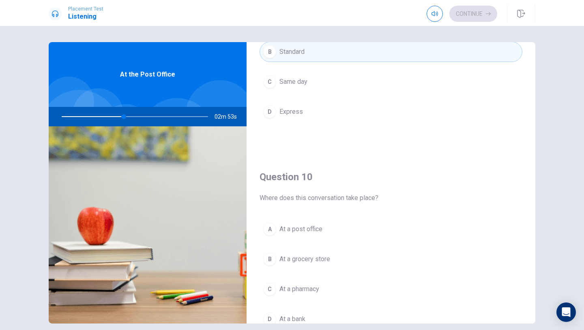
scroll to position [756, 0]
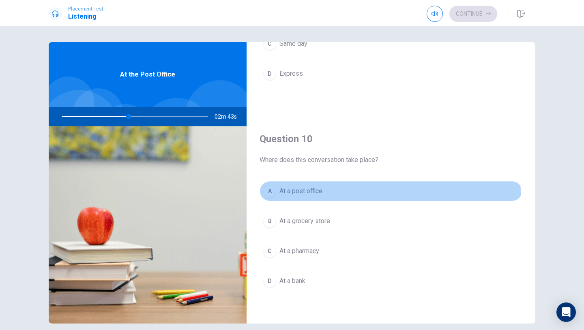
click at [311, 194] on span "At a post office" at bounding box center [300, 191] width 43 height 10
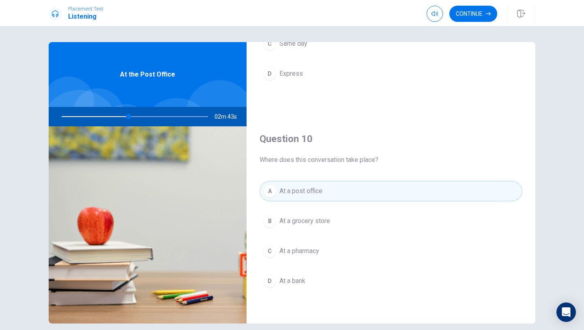
click at [311, 213] on button "B At a grocery store" at bounding box center [390, 221] width 263 height 20
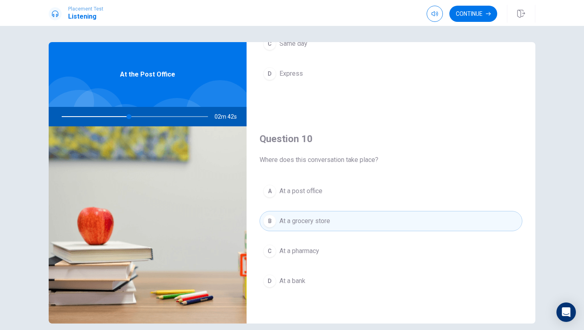
click at [311, 254] on span "At a pharmacy" at bounding box center [299, 251] width 40 height 10
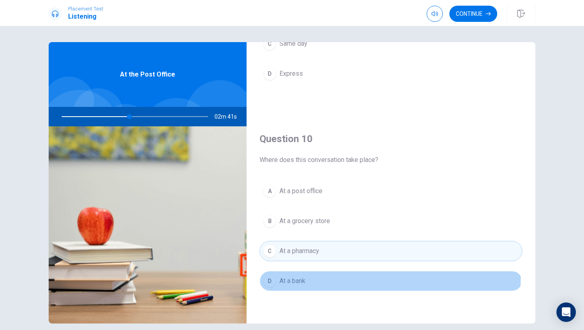
click at [311, 277] on button "D At a bank" at bounding box center [390, 281] width 263 height 20
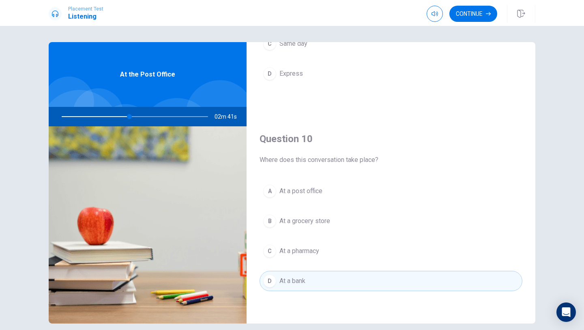
click at [311, 257] on button "C At a pharmacy" at bounding box center [390, 251] width 263 height 20
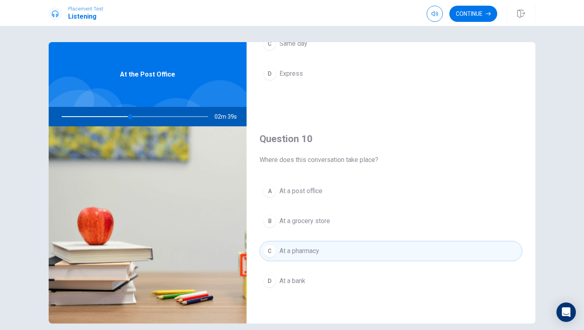
click at [314, 211] on button "B At a grocery store" at bounding box center [390, 221] width 263 height 20
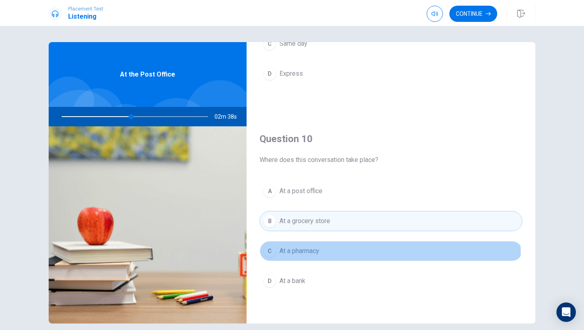
click at [313, 253] on span "At a pharmacy" at bounding box center [299, 251] width 40 height 10
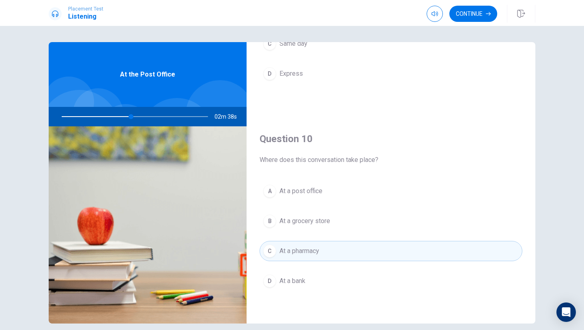
click at [308, 278] on button "D At a bank" at bounding box center [390, 281] width 263 height 20
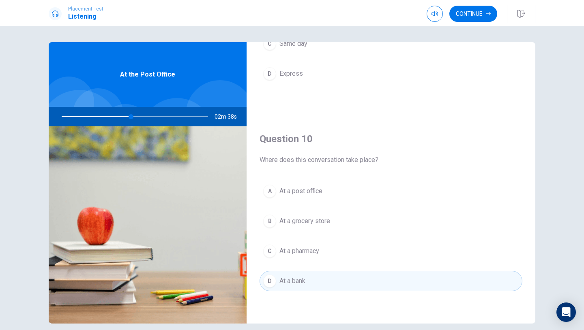
click at [309, 230] on button "B At a grocery store" at bounding box center [390, 221] width 263 height 20
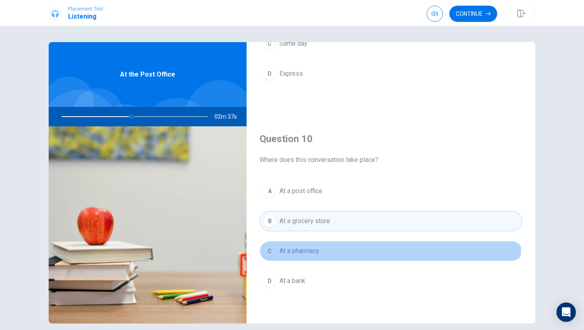
click at [309, 244] on button "C At a pharmacy" at bounding box center [390, 251] width 263 height 20
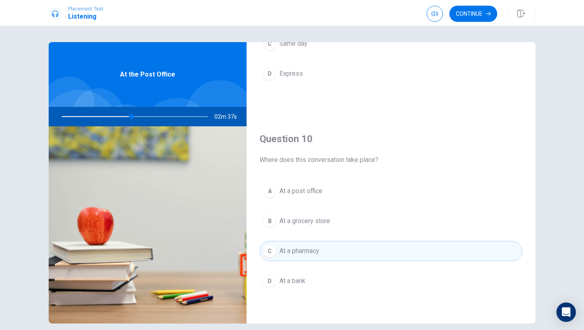
click at [308, 275] on button "D At a bank" at bounding box center [390, 281] width 263 height 20
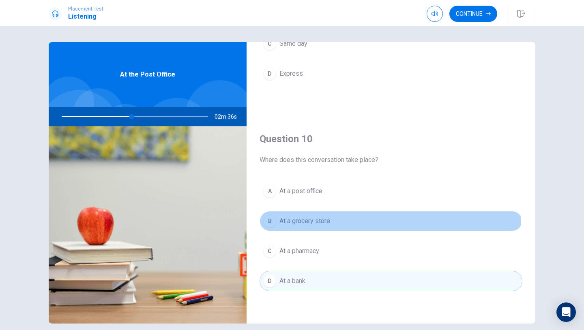
click at [310, 229] on button "B At a grocery store" at bounding box center [390, 221] width 263 height 20
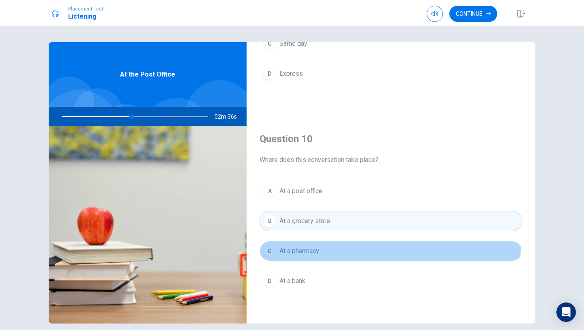
click at [310, 246] on button "C At a pharmacy" at bounding box center [390, 251] width 263 height 20
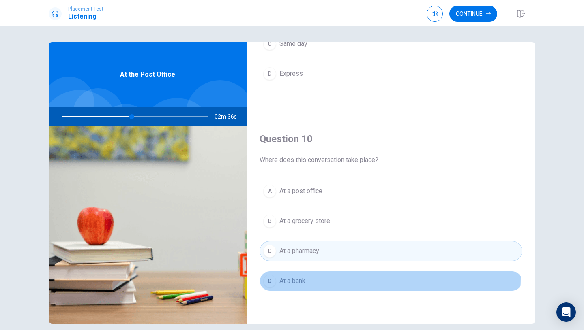
click at [306, 278] on button "D At a bank" at bounding box center [390, 281] width 263 height 20
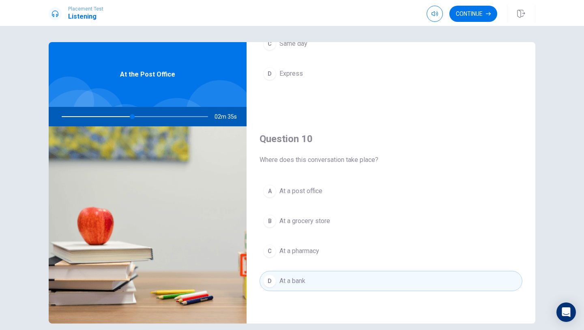
click at [308, 216] on span "At a grocery store" at bounding box center [304, 221] width 51 height 10
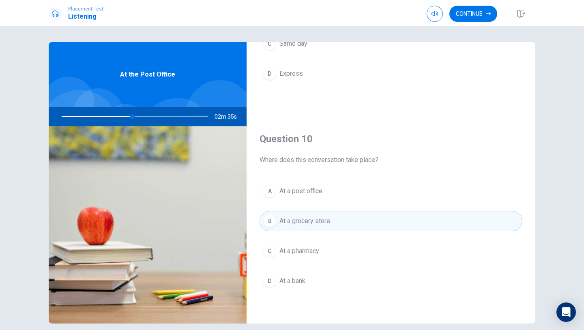
click at [308, 250] on span "At a pharmacy" at bounding box center [299, 251] width 40 height 10
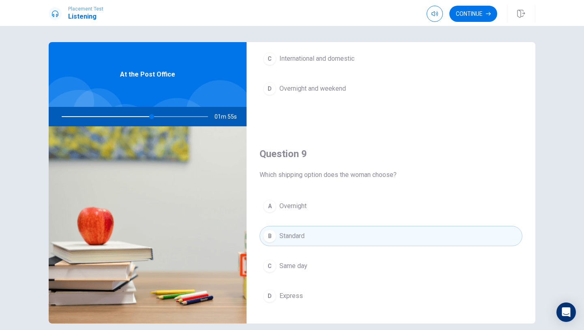
scroll to position [536, 0]
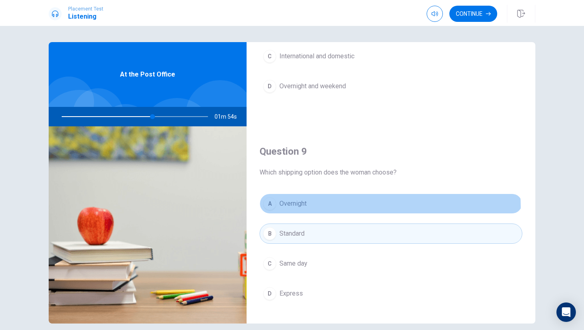
click at [304, 208] on span "Overnight" at bounding box center [292, 204] width 27 height 10
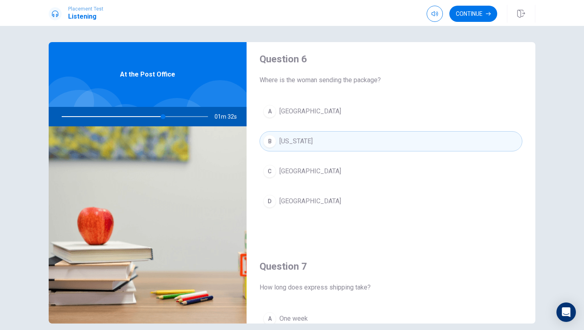
scroll to position [0, 0]
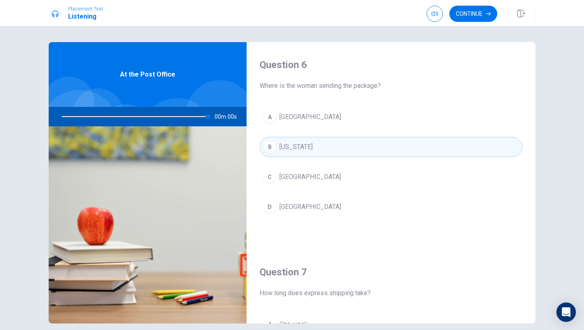
type input "0"
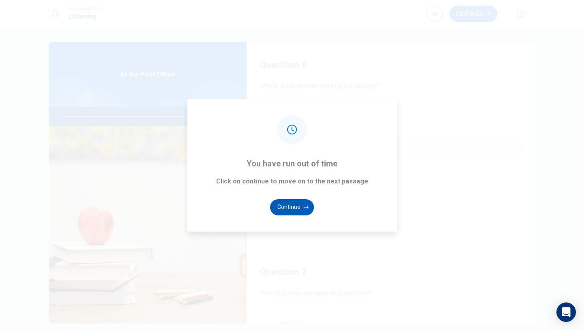
click at [291, 214] on button "Continue" at bounding box center [292, 207] width 44 height 16
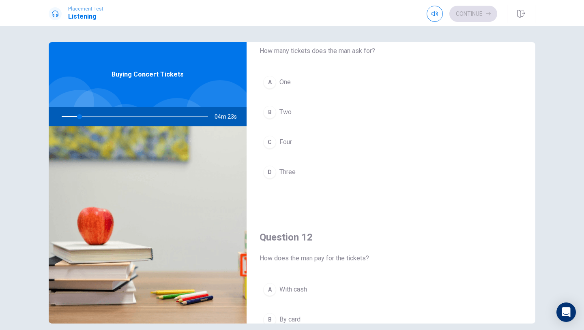
scroll to position [35, 0]
drag, startPoint x: 272, startPoint y: 106, endPoint x: 273, endPoint y: 111, distance: 4.9
click at [272, 106] on button "B Two" at bounding box center [390, 112] width 263 height 20
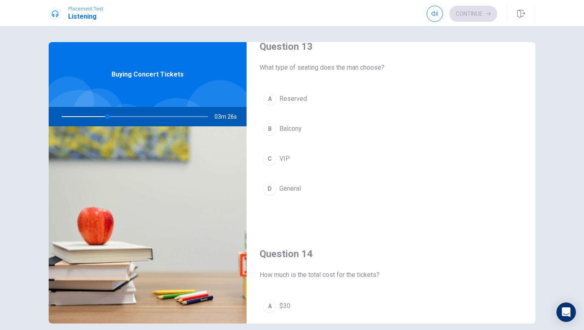
scroll to position [435, 0]
click at [272, 104] on button "A Reserved" at bounding box center [390, 97] width 263 height 20
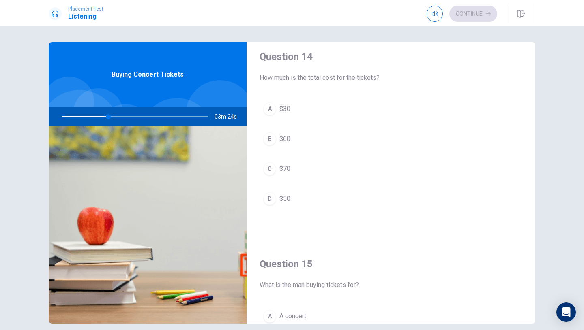
scroll to position [632, 0]
click at [281, 137] on span "$60" at bounding box center [284, 138] width 11 height 10
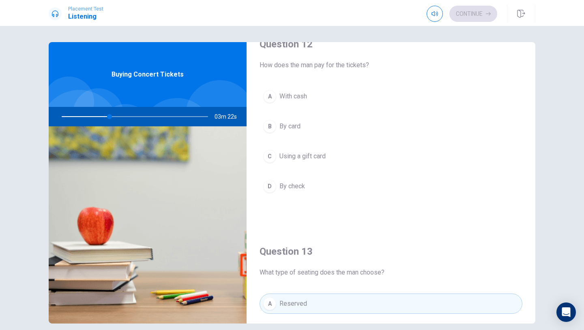
scroll to position [229, 0]
click at [285, 127] on span "By card" at bounding box center [289, 126] width 21 height 10
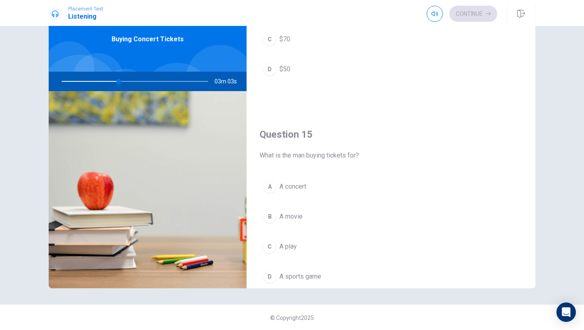
scroll to position [756, 0]
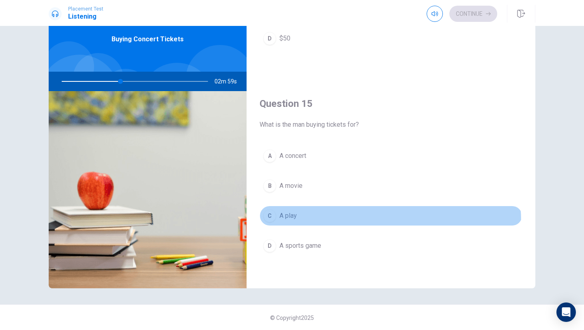
click at [293, 223] on button "C A play" at bounding box center [390, 216] width 263 height 20
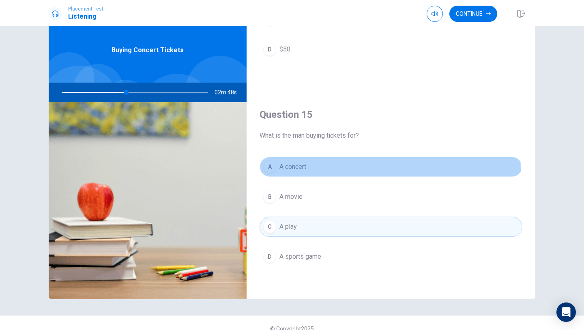
click at [298, 171] on span "A concert" at bounding box center [292, 167] width 27 height 10
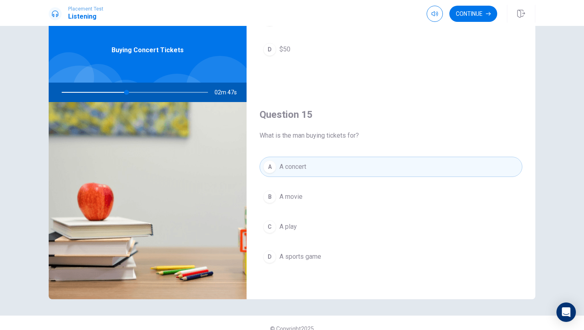
click at [296, 206] on button "B A movie" at bounding box center [390, 197] width 263 height 20
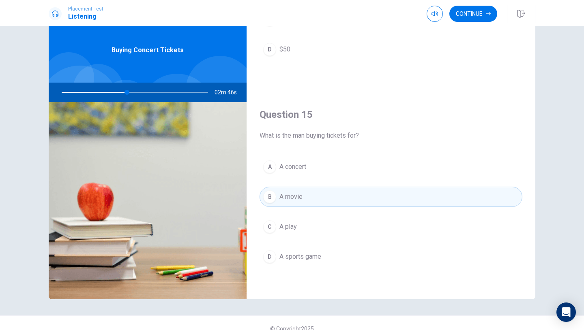
click at [297, 174] on button "A A concert" at bounding box center [390, 167] width 263 height 20
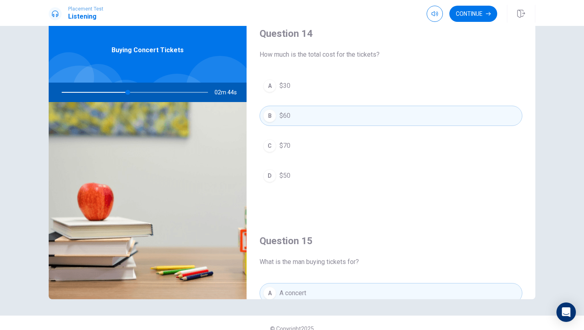
scroll to position [626, 0]
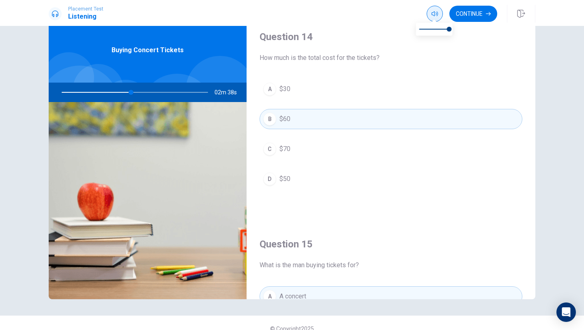
click at [431, 17] on button "button" at bounding box center [434, 14] width 16 height 16
click at [429, 40] on div at bounding box center [434, 31] width 36 height 19
click at [429, 51] on div "Question 14 How much is the total cost for the tickets?" at bounding box center [390, 46] width 263 height 32
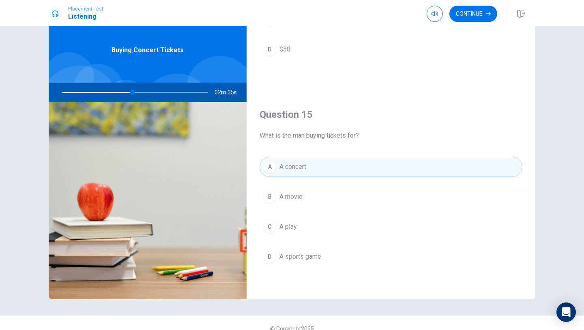
scroll to position [36, 0]
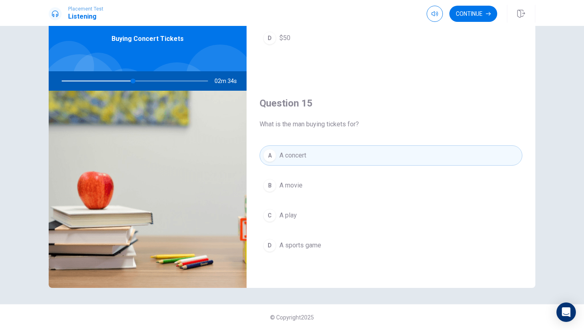
click at [323, 261] on div "A A concert B A movie C A play D A sports game" at bounding box center [390, 209] width 263 height 126
click at [322, 249] on button "D A sports game" at bounding box center [390, 246] width 263 height 20
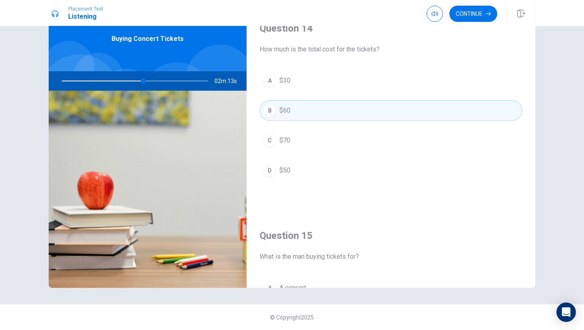
scroll to position [756, 0]
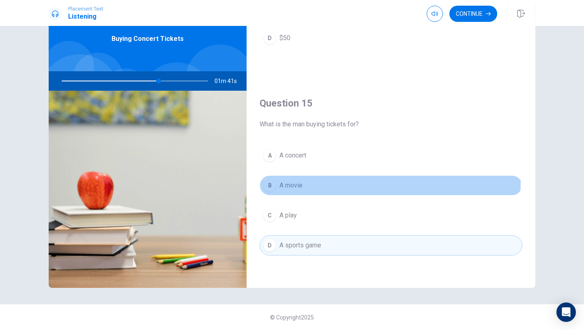
click at [314, 182] on button "B A movie" at bounding box center [390, 186] width 263 height 20
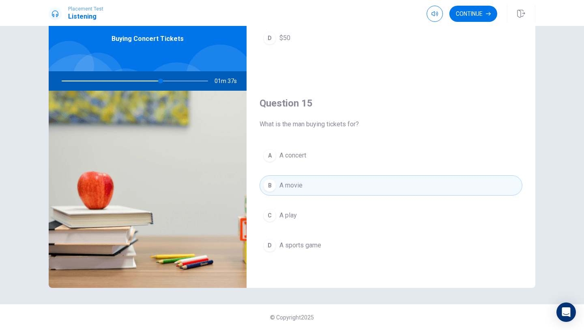
scroll to position [746, 0]
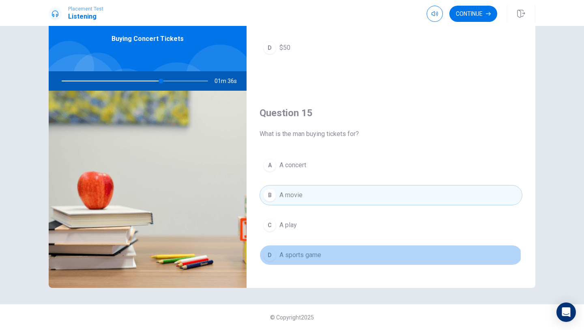
click at [317, 257] on span "A sports game" at bounding box center [300, 256] width 42 height 10
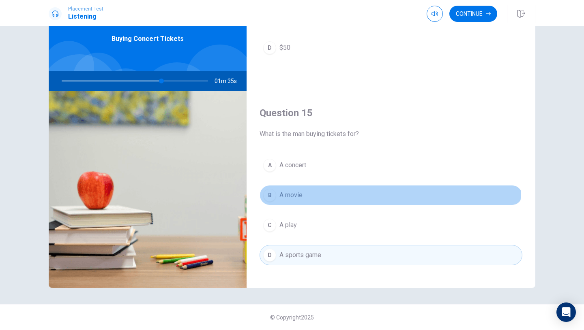
click at [317, 186] on button "B A movie" at bounding box center [390, 195] width 263 height 20
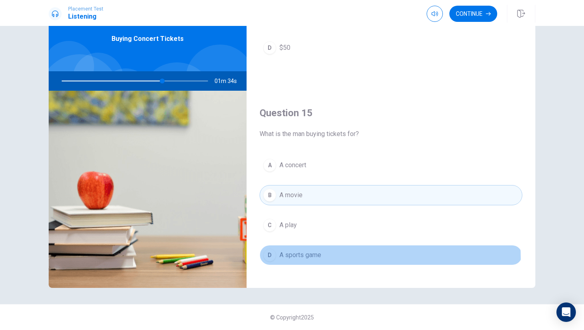
click at [321, 259] on button "D A sports game" at bounding box center [390, 255] width 263 height 20
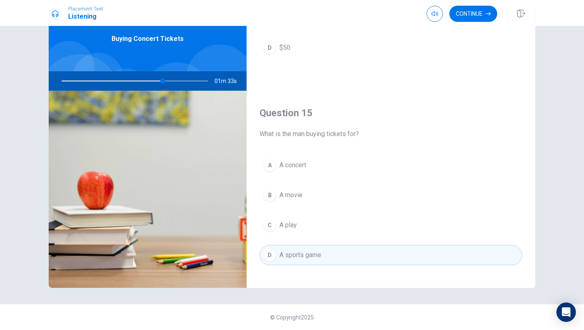
click at [322, 206] on div "A A concert B A movie C A play D A sports game" at bounding box center [390, 218] width 263 height 126
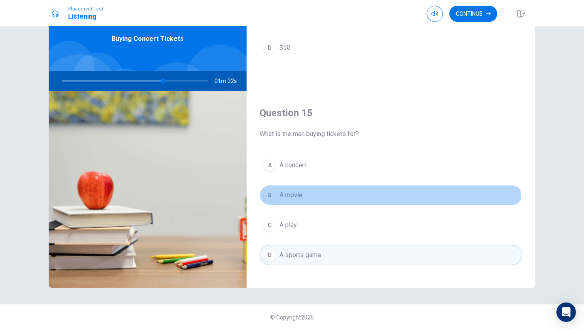
click at [313, 200] on button "B A movie" at bounding box center [390, 195] width 263 height 20
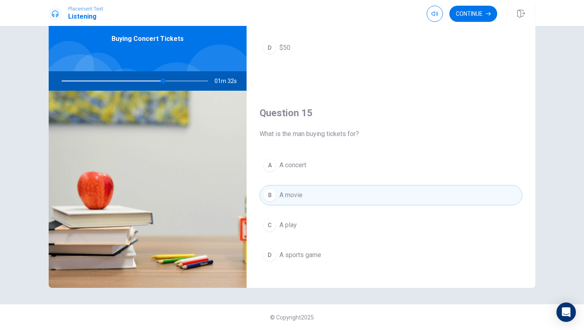
click at [305, 243] on div "A A concert B A movie C A play D A sports game" at bounding box center [390, 218] width 263 height 126
click at [305, 268] on div "A A concert B A movie C A play D A sports game" at bounding box center [390, 218] width 263 height 126
click at [305, 252] on span "A sports game" at bounding box center [300, 256] width 42 height 10
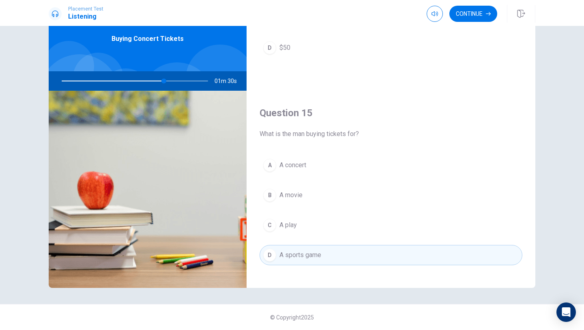
click at [305, 190] on button "B A movie" at bounding box center [390, 195] width 263 height 20
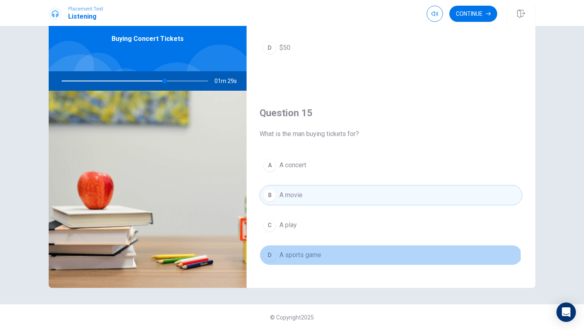
click at [296, 259] on span "A sports game" at bounding box center [300, 256] width 42 height 10
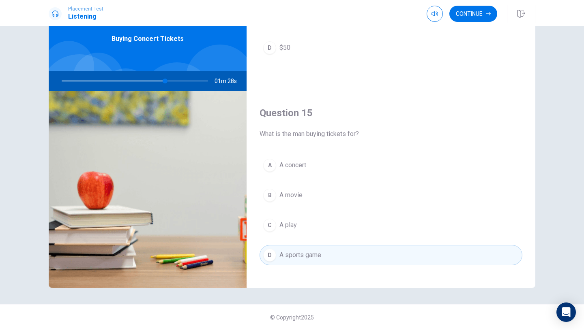
click at [304, 197] on button "B A movie" at bounding box center [390, 195] width 263 height 20
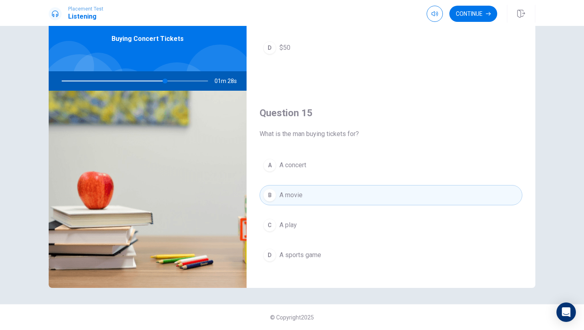
click at [303, 259] on span "A sports game" at bounding box center [300, 256] width 42 height 10
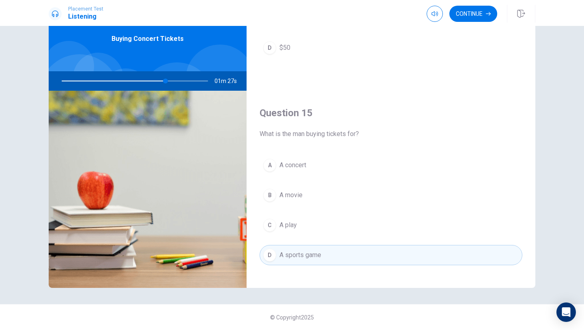
click at [303, 206] on div "A A concert B A movie C A play D A sports game" at bounding box center [390, 218] width 263 height 126
click at [302, 198] on button "B A movie" at bounding box center [390, 195] width 263 height 20
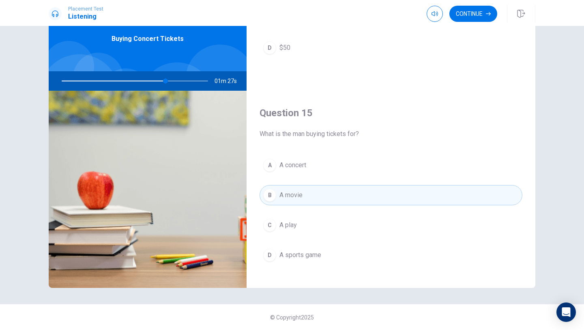
click at [302, 239] on div "A A concert B A movie C A play D A sports game" at bounding box center [390, 218] width 263 height 126
click at [302, 253] on span "A sports game" at bounding box center [300, 256] width 42 height 10
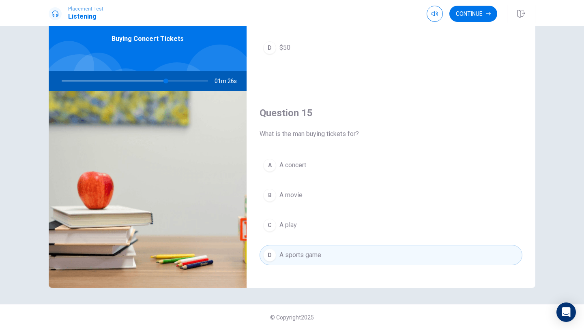
click at [302, 200] on button "B A movie" at bounding box center [390, 195] width 263 height 20
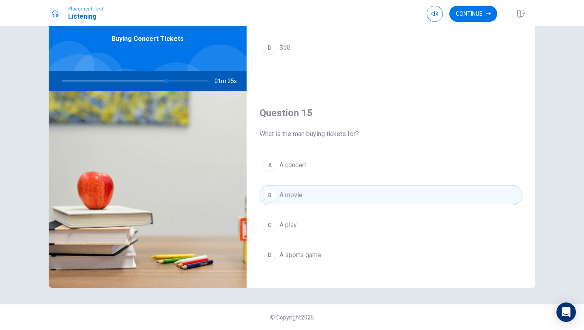
click at [302, 272] on div "A A concert B A movie C A play D A sports game" at bounding box center [390, 218] width 263 height 126
click at [296, 253] on span "A sports game" at bounding box center [300, 256] width 42 height 10
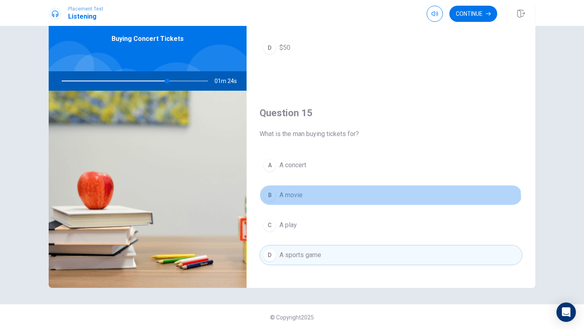
click at [296, 205] on button "B A movie" at bounding box center [390, 195] width 263 height 20
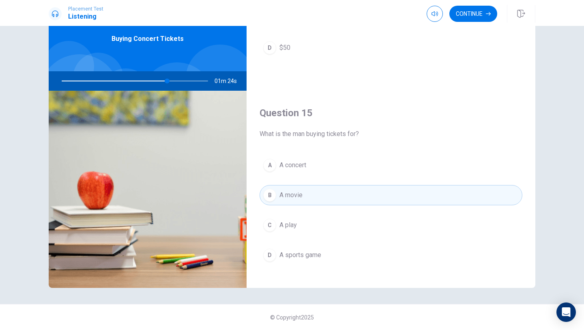
click at [296, 247] on button "D A sports game" at bounding box center [390, 255] width 263 height 20
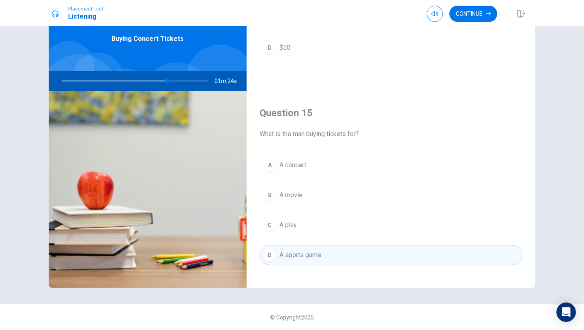
click at [296, 179] on div "A A concert B A movie C A play D A sports game" at bounding box center [390, 218] width 263 height 126
click at [296, 208] on div "A A concert B A movie C A play D A sports game" at bounding box center [390, 218] width 263 height 126
click at [296, 268] on div "A A concert B A movie C A play D A sports game" at bounding box center [390, 218] width 263 height 126
click at [296, 203] on button "B A movie" at bounding box center [390, 195] width 263 height 20
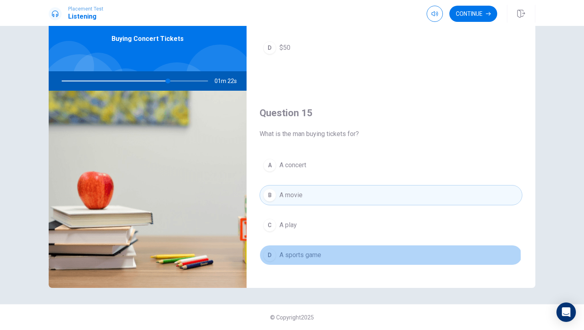
click at [299, 257] on span "A sports game" at bounding box center [300, 256] width 42 height 10
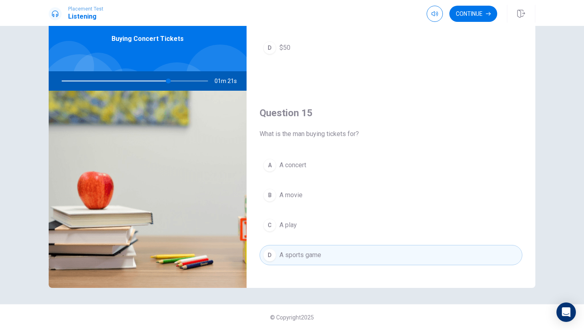
click at [292, 201] on button "B A movie" at bounding box center [390, 195] width 263 height 20
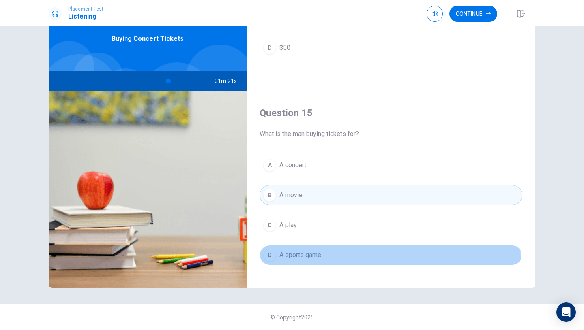
click at [290, 258] on span "A sports game" at bounding box center [300, 256] width 42 height 10
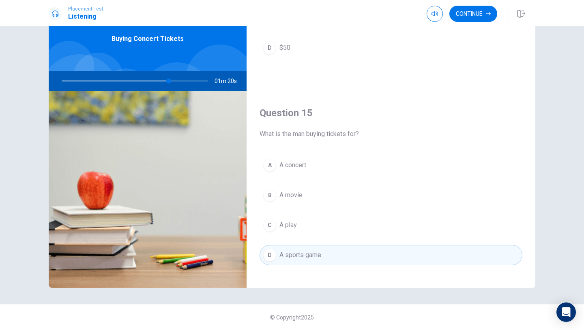
click at [291, 182] on div "A A concert B A movie C A play D A sports game" at bounding box center [390, 218] width 263 height 126
click at [289, 255] on span "A sports game" at bounding box center [300, 256] width 42 height 10
click at [296, 207] on div "A A concert B A movie C A play D A sports game" at bounding box center [390, 218] width 263 height 126
click at [298, 201] on button "B A movie" at bounding box center [390, 195] width 263 height 20
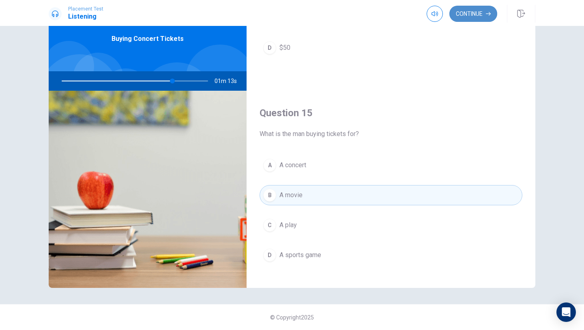
click at [466, 16] on button "Continue" at bounding box center [473, 14] width 48 height 16
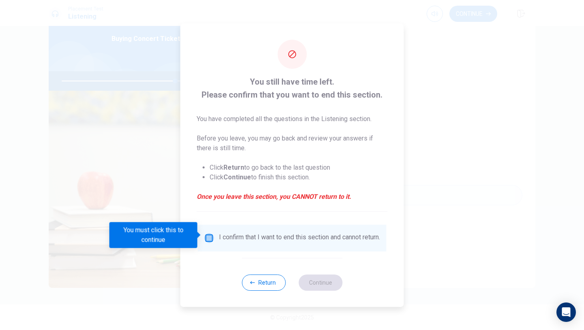
click at [206, 233] on input "You must click this to continue" at bounding box center [209, 238] width 10 height 10
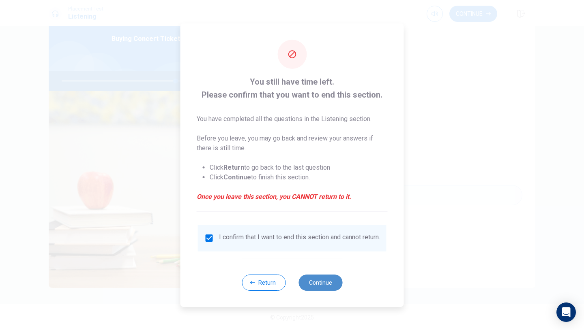
click at [319, 285] on button "Continue" at bounding box center [320, 283] width 44 height 16
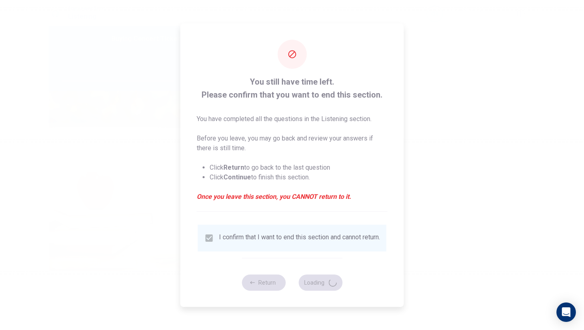
type input "79"
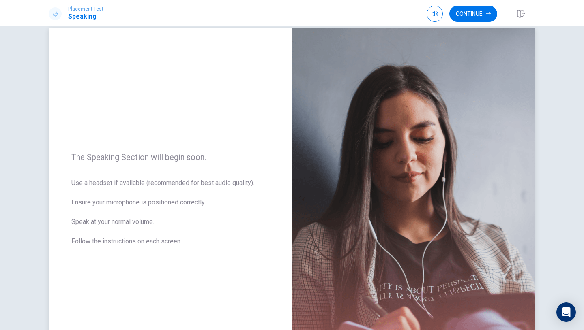
scroll to position [0, 0]
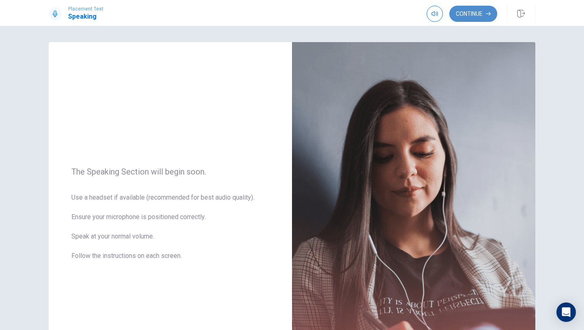
click at [485, 15] on button "Continue" at bounding box center [473, 14] width 48 height 16
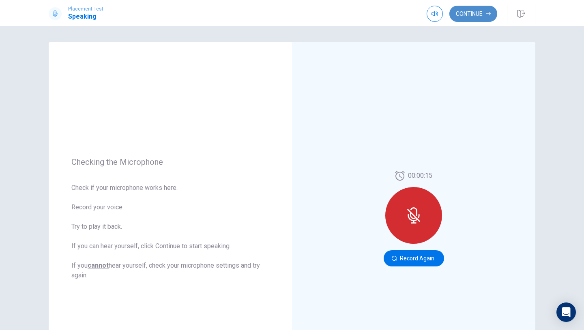
click at [462, 10] on button "Continue" at bounding box center [473, 14] width 48 height 16
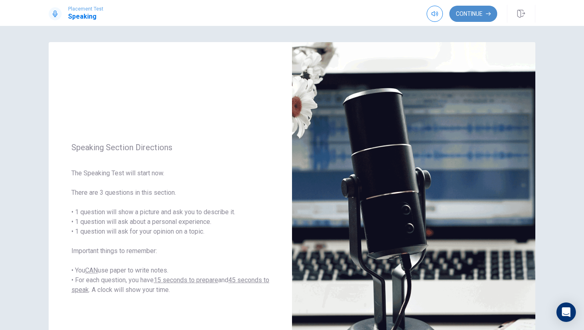
click at [468, 16] on button "Continue" at bounding box center [473, 14] width 48 height 16
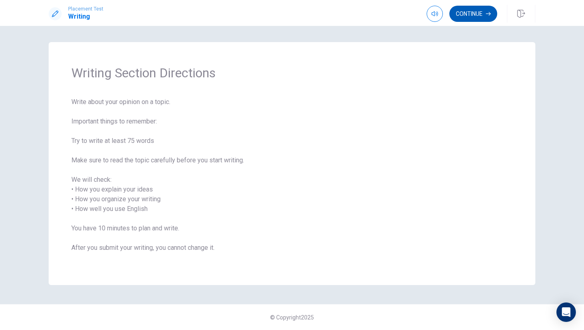
click at [472, 20] on button "Continue" at bounding box center [473, 14] width 48 height 16
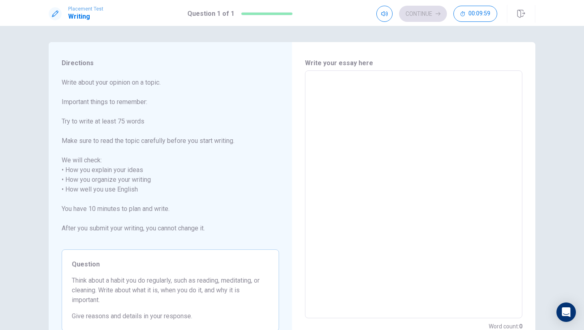
click at [347, 124] on textarea at bounding box center [414, 194] width 206 height 235
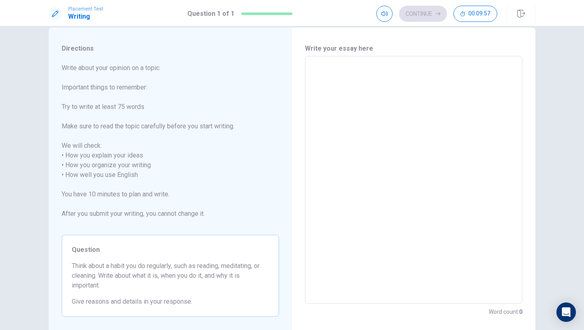
scroll to position [13, 0]
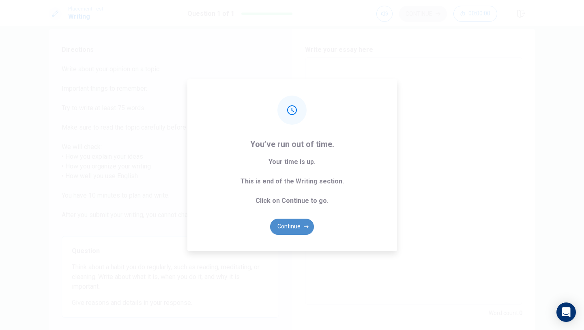
click at [288, 223] on button "Continue" at bounding box center [292, 227] width 44 height 16
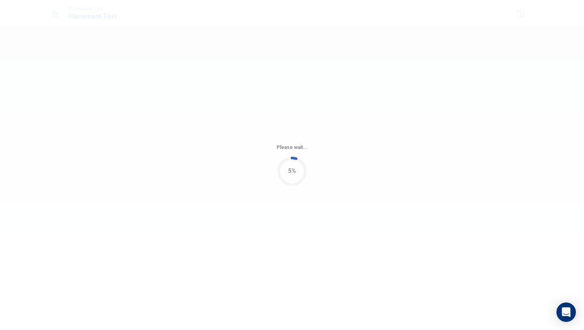
scroll to position [0, 0]
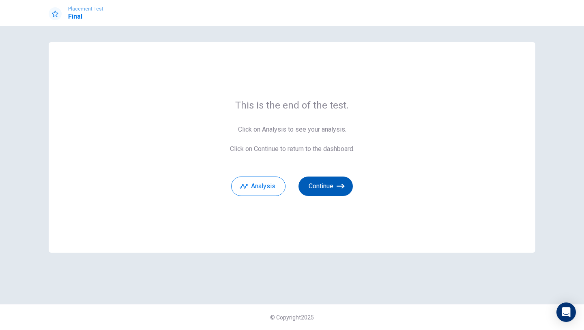
click at [324, 180] on button "Continue" at bounding box center [325, 186] width 54 height 19
